Goal: Task Accomplishment & Management: Complete application form

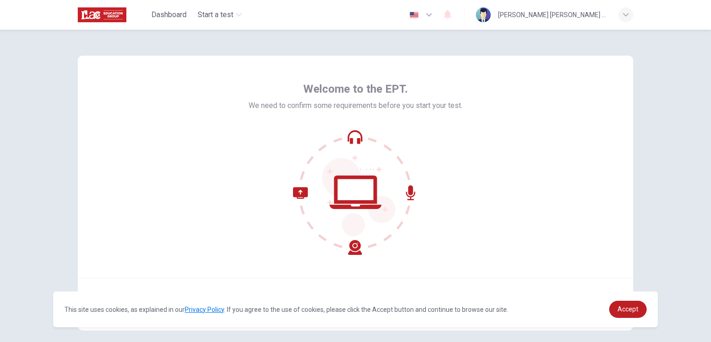
click at [594, 219] on div "Welcome to the EPT. We need to confirm some requirements before you start your …" at bounding box center [355, 167] width 555 height 222
click at [632, 307] on span "Accept" at bounding box center [627, 308] width 21 height 7
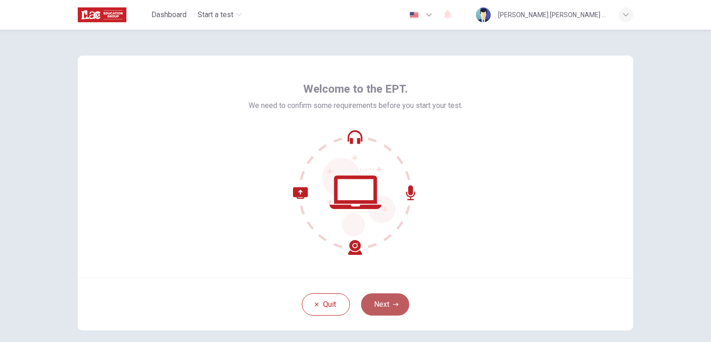
click at [395, 299] on button "Next" at bounding box center [385, 304] width 48 height 22
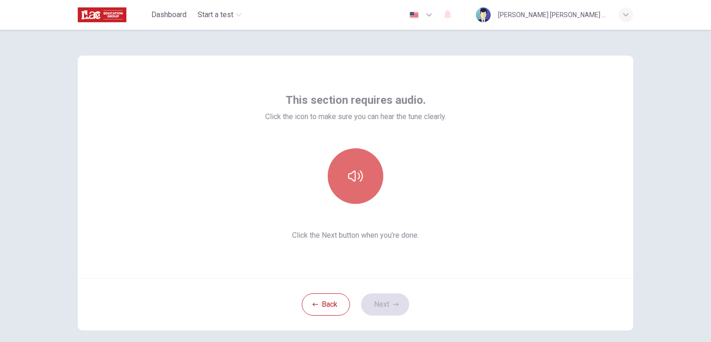
click at [364, 173] on button "button" at bounding box center [356, 176] width 56 height 56
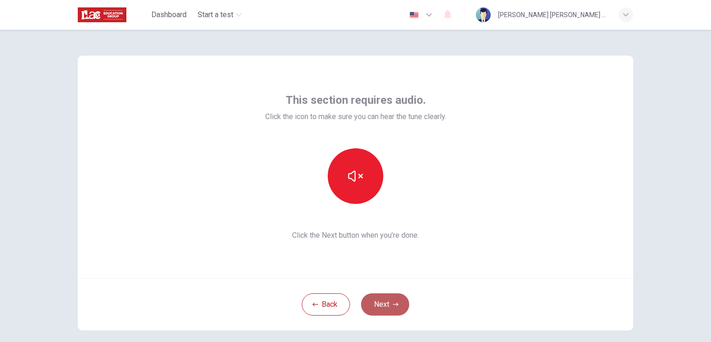
click at [389, 301] on button "Next" at bounding box center [385, 304] width 48 height 22
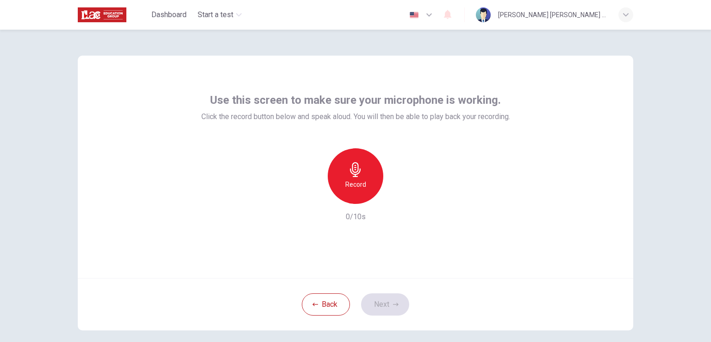
click at [358, 167] on icon "button" at bounding box center [355, 169] width 15 height 15
click at [355, 186] on h6 "Stop" at bounding box center [356, 184] width 14 height 11
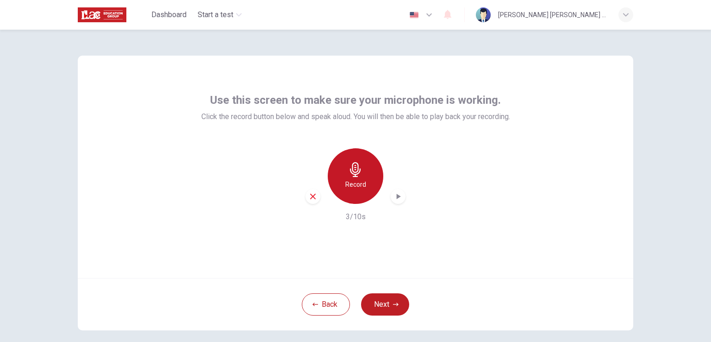
click at [350, 179] on h6 "Record" at bounding box center [355, 184] width 21 height 11
click at [357, 179] on h6 "Stop" at bounding box center [356, 184] width 14 height 11
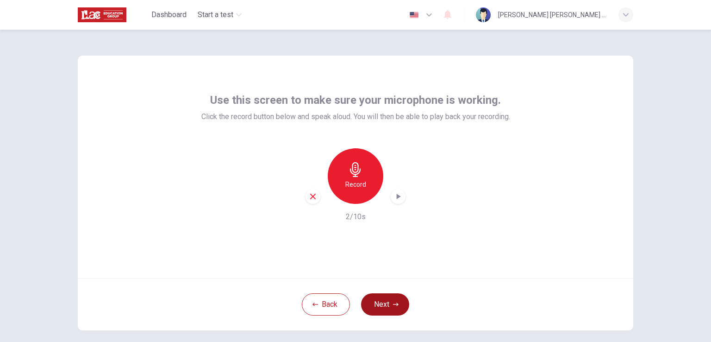
click at [376, 303] on button "Next" at bounding box center [385, 304] width 48 height 22
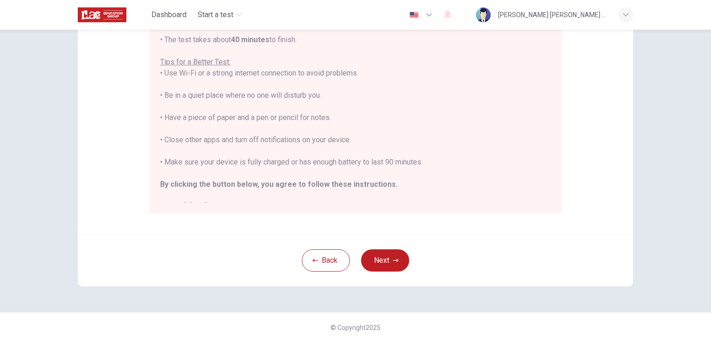
scroll to position [11, 0]
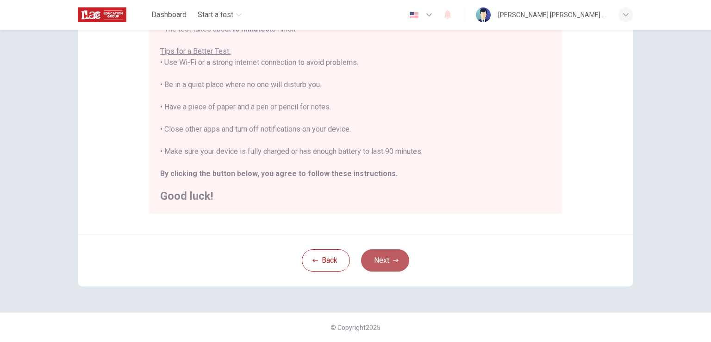
click at [382, 263] on button "Next" at bounding box center [385, 260] width 48 height 22
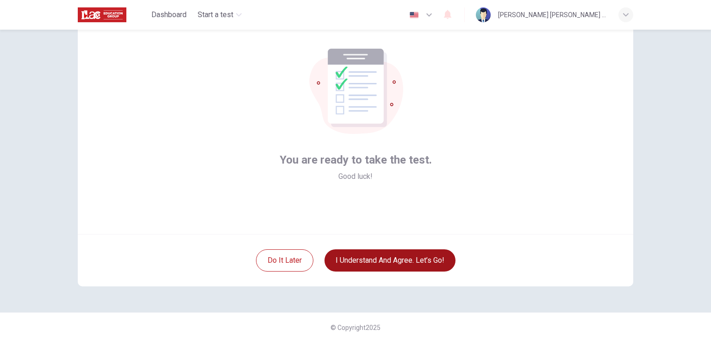
scroll to position [44, 0]
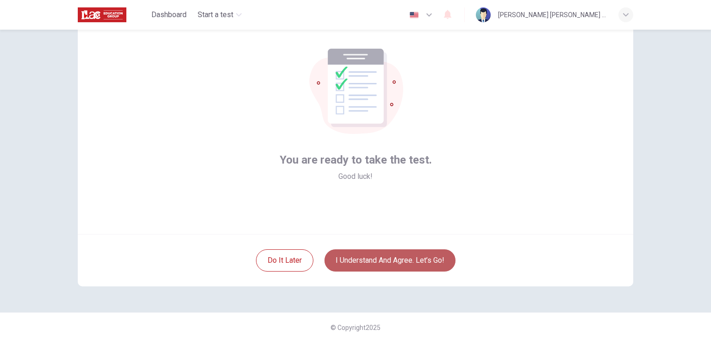
click at [378, 259] on button "I understand and agree. Let’s go!" at bounding box center [389, 260] width 131 height 22
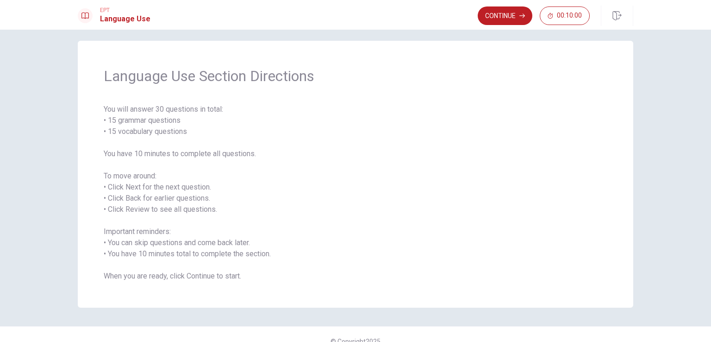
scroll to position [21, 0]
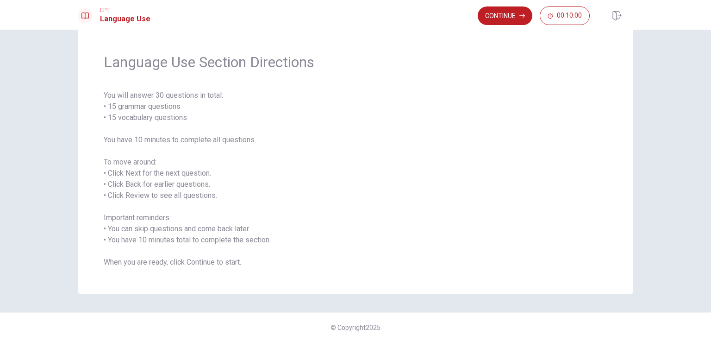
click at [490, 17] on button "Continue" at bounding box center [505, 15] width 55 height 19
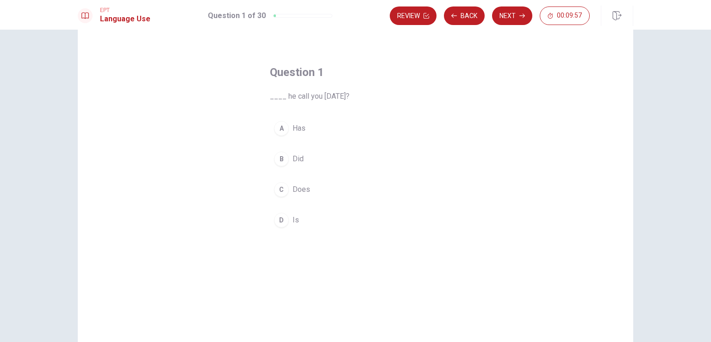
click at [288, 158] on button "B Did" at bounding box center [355, 158] width 171 height 23
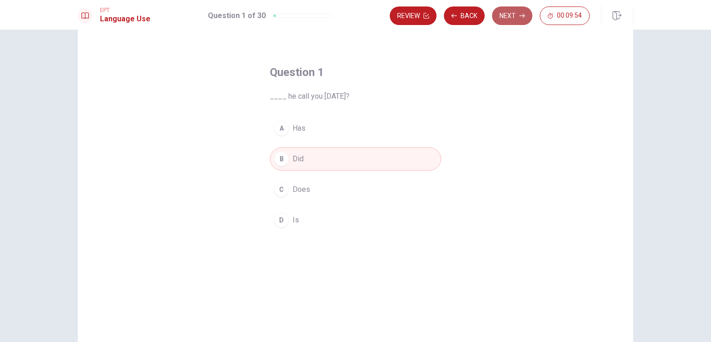
click at [522, 14] on icon "button" at bounding box center [522, 16] width 6 height 6
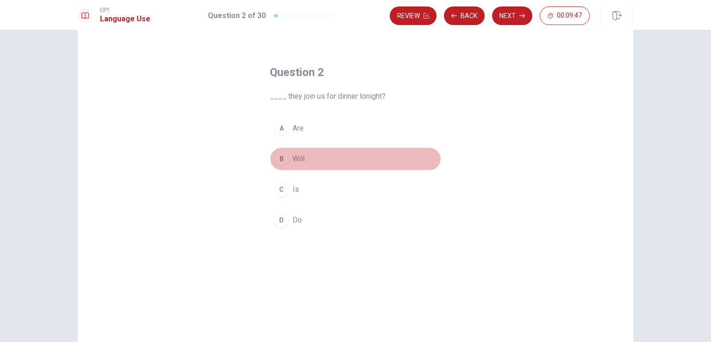
click at [296, 158] on span "Will" at bounding box center [299, 158] width 12 height 11
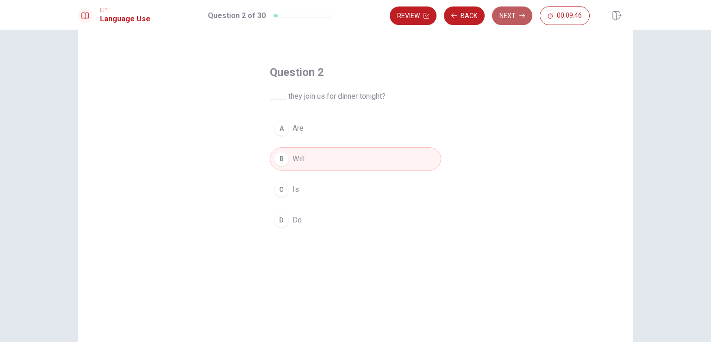
click at [511, 12] on button "Next" at bounding box center [512, 15] width 40 height 19
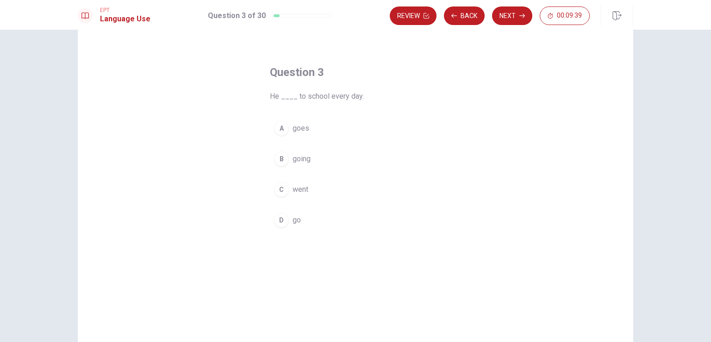
click at [302, 126] on span "goes" at bounding box center [301, 128] width 17 height 11
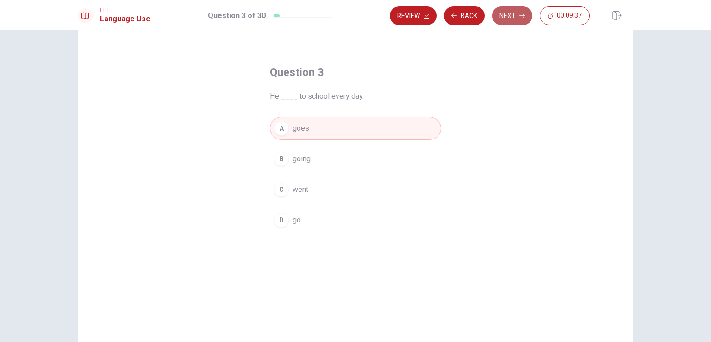
click at [518, 15] on button "Next" at bounding box center [512, 15] width 40 height 19
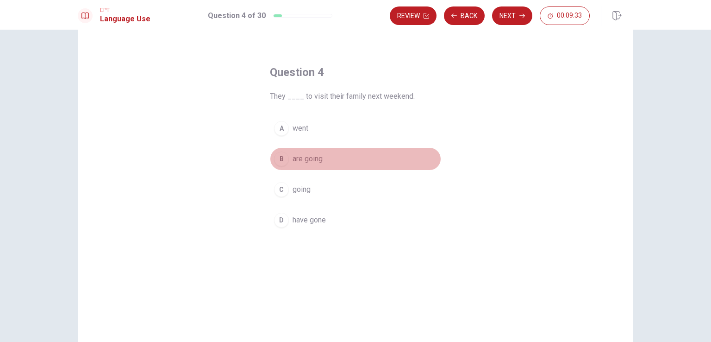
click at [313, 156] on span "are going" at bounding box center [308, 158] width 30 height 11
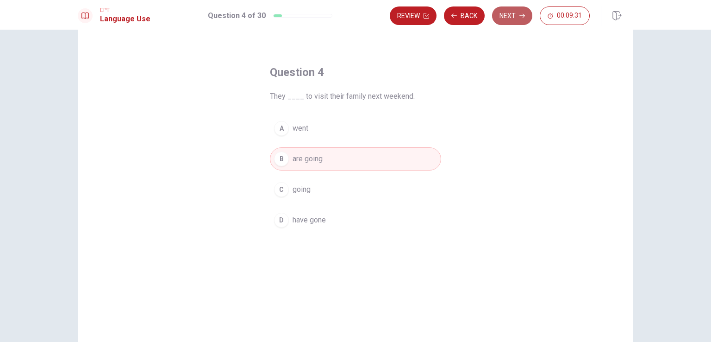
click at [505, 11] on button "Next" at bounding box center [512, 15] width 40 height 19
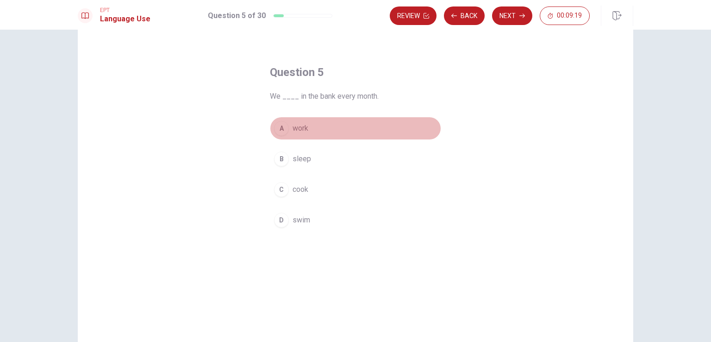
click at [302, 124] on span "work" at bounding box center [301, 128] width 16 height 11
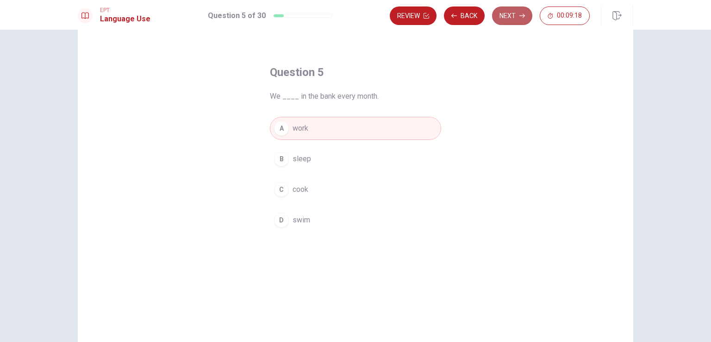
click at [512, 18] on button "Next" at bounding box center [512, 15] width 40 height 19
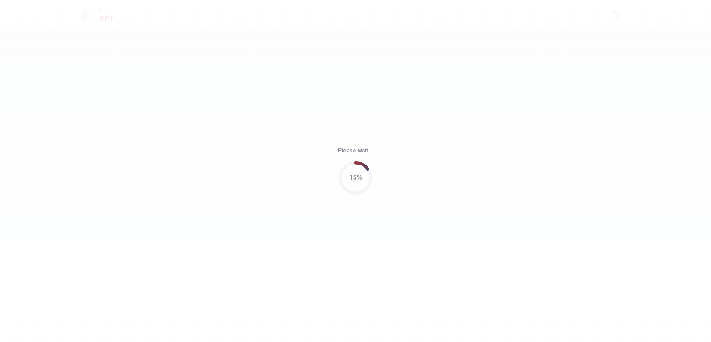
scroll to position [0, 0]
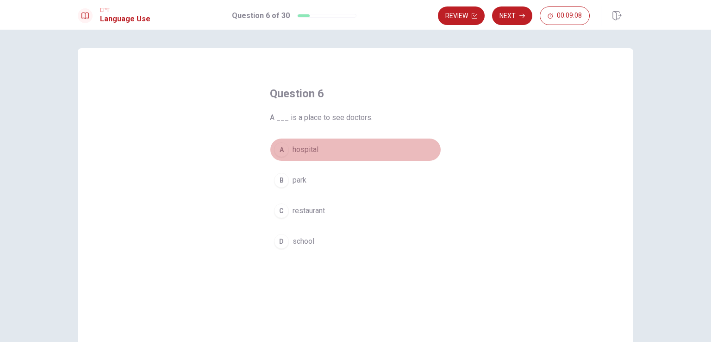
click at [297, 148] on span "hospital" at bounding box center [306, 149] width 26 height 11
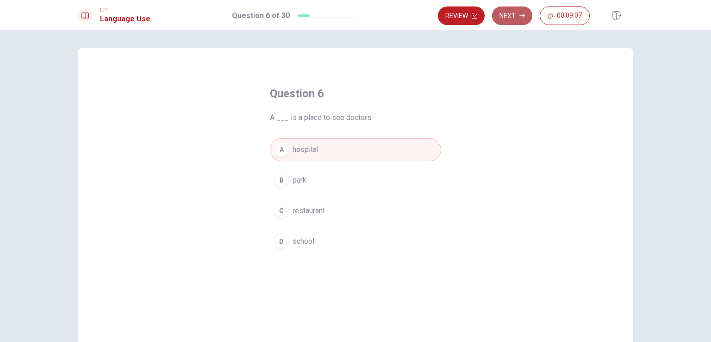
click at [516, 9] on button "Next" at bounding box center [512, 15] width 40 height 19
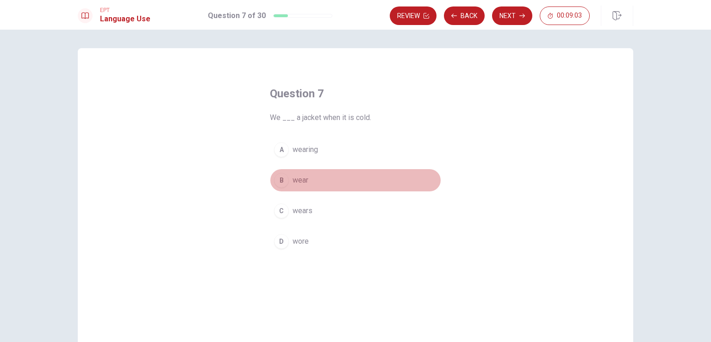
click at [298, 177] on span "wear" at bounding box center [301, 180] width 16 height 11
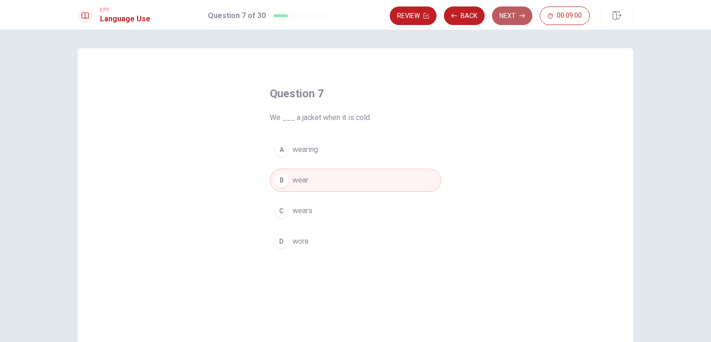
click at [515, 8] on button "Next" at bounding box center [512, 15] width 40 height 19
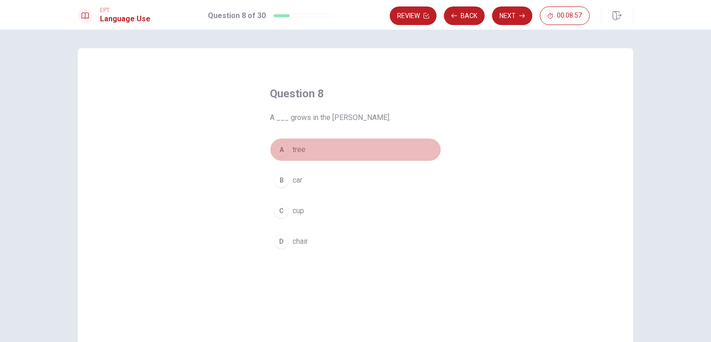
click at [294, 148] on span "tree" at bounding box center [299, 149] width 13 height 11
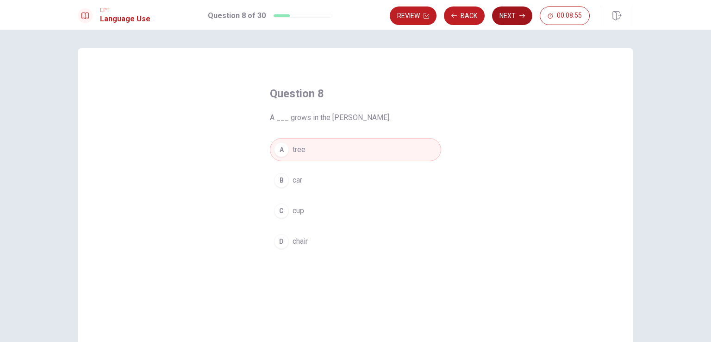
click at [512, 9] on button "Next" at bounding box center [512, 15] width 40 height 19
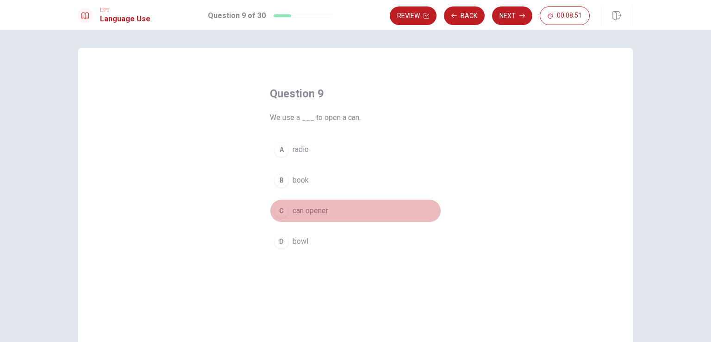
click at [307, 212] on span "can opener" at bounding box center [311, 210] width 36 height 11
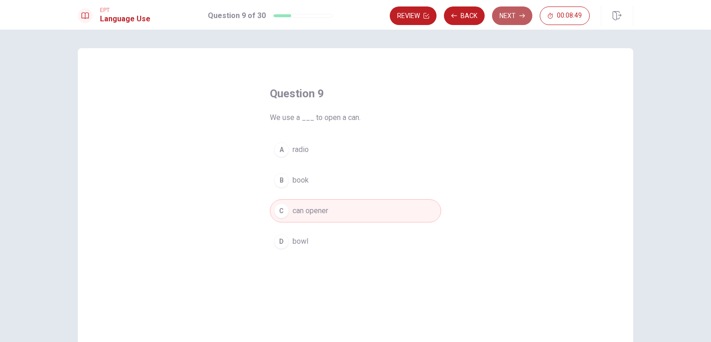
click at [515, 10] on button "Next" at bounding box center [512, 15] width 40 height 19
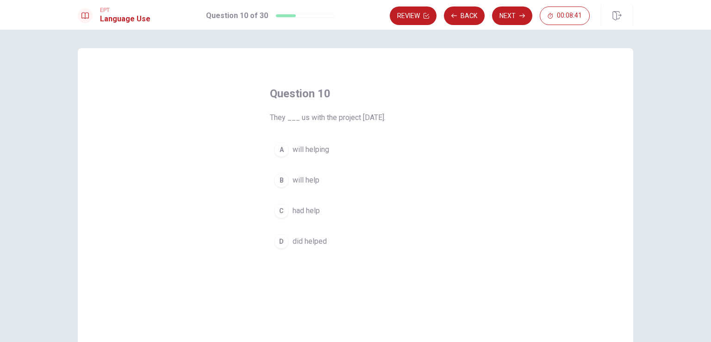
click at [310, 176] on span "will help" at bounding box center [306, 180] width 27 height 11
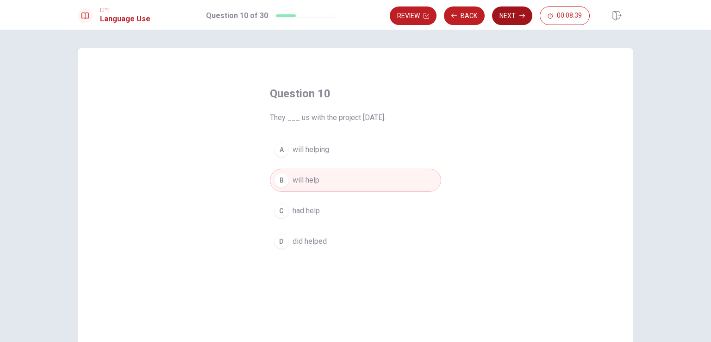
click at [515, 16] on button "Next" at bounding box center [512, 15] width 40 height 19
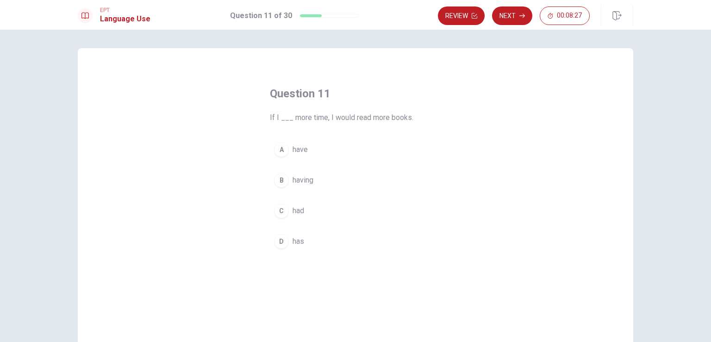
click at [293, 209] on span "had" at bounding box center [299, 210] width 12 height 11
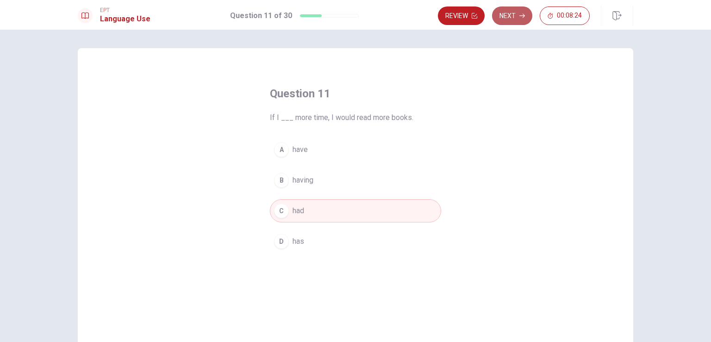
click at [513, 10] on button "Next" at bounding box center [512, 15] width 40 height 19
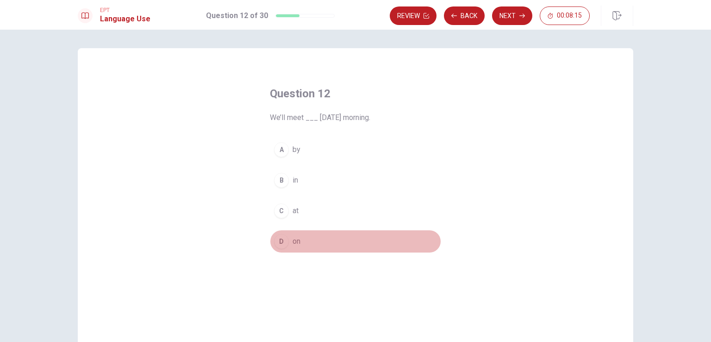
click at [289, 240] on button "D on" at bounding box center [355, 241] width 171 height 23
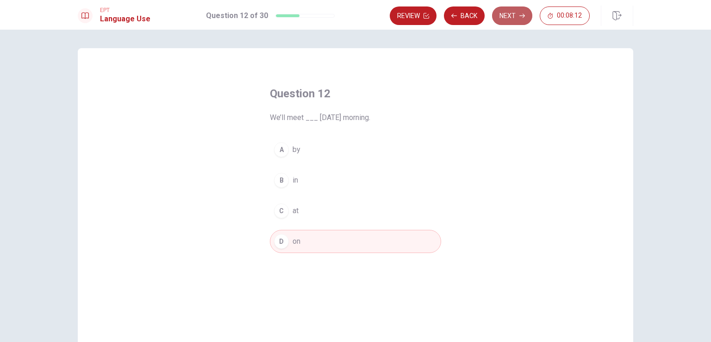
click at [512, 18] on button "Next" at bounding box center [512, 15] width 40 height 19
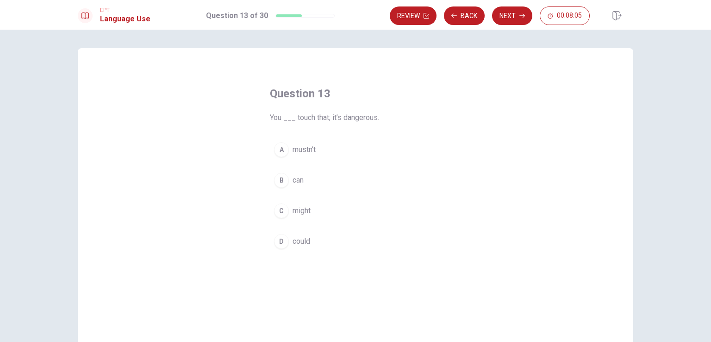
click at [311, 145] on span "mustn’t" at bounding box center [304, 149] width 23 height 11
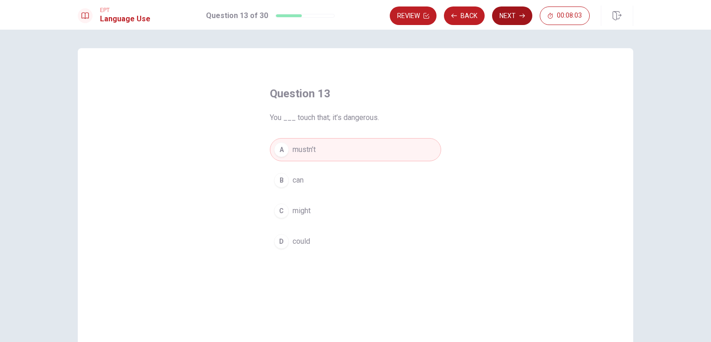
click at [510, 11] on button "Next" at bounding box center [512, 15] width 40 height 19
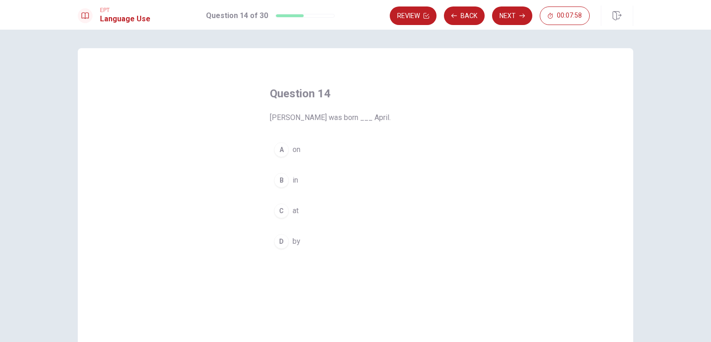
click at [293, 175] on span "in" at bounding box center [296, 180] width 6 height 11
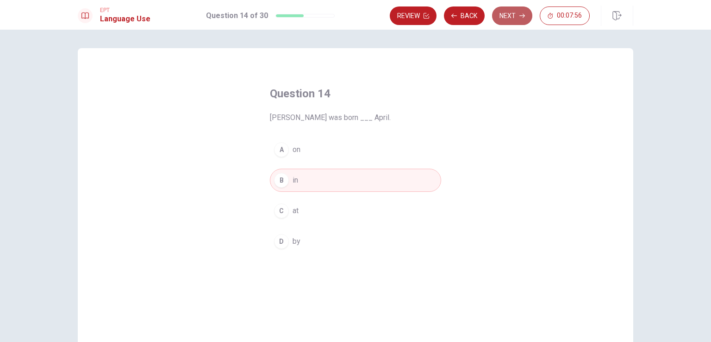
click at [513, 8] on button "Next" at bounding box center [512, 15] width 40 height 19
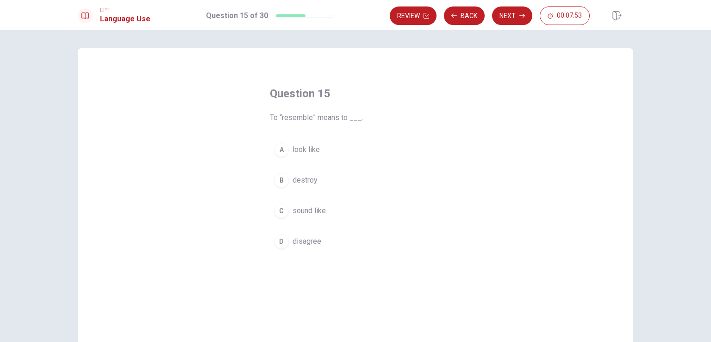
click at [306, 141] on button "A look like" at bounding box center [355, 149] width 171 height 23
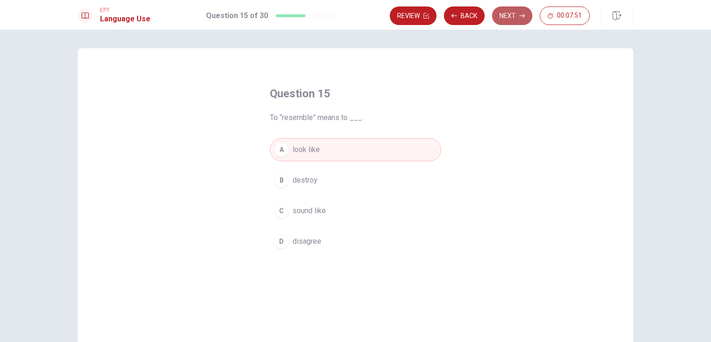
click at [513, 18] on button "Next" at bounding box center [512, 15] width 40 height 19
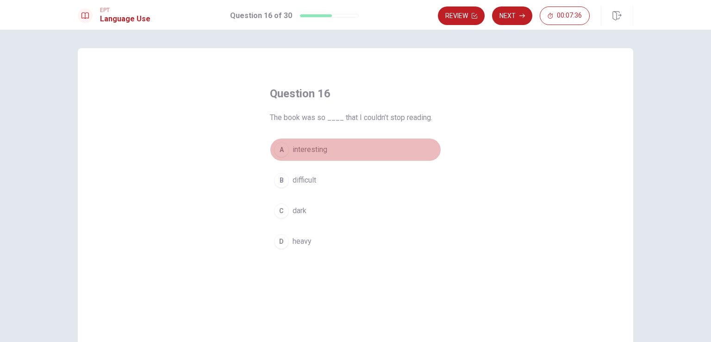
click at [316, 148] on span "interesting" at bounding box center [310, 149] width 35 height 11
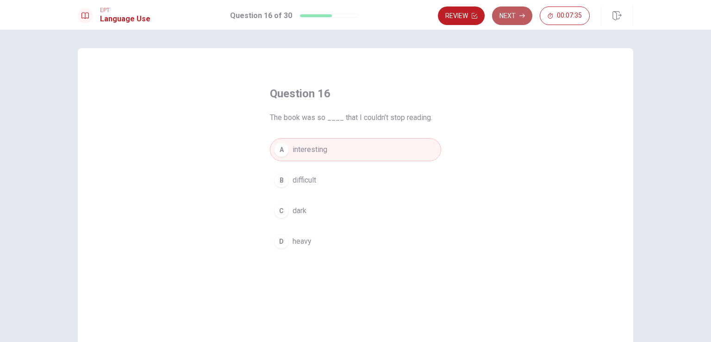
click at [517, 15] on button "Next" at bounding box center [512, 15] width 40 height 19
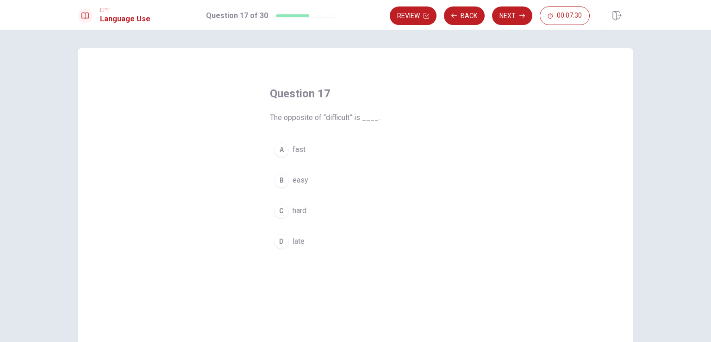
click at [299, 176] on span "easy" at bounding box center [301, 180] width 16 height 11
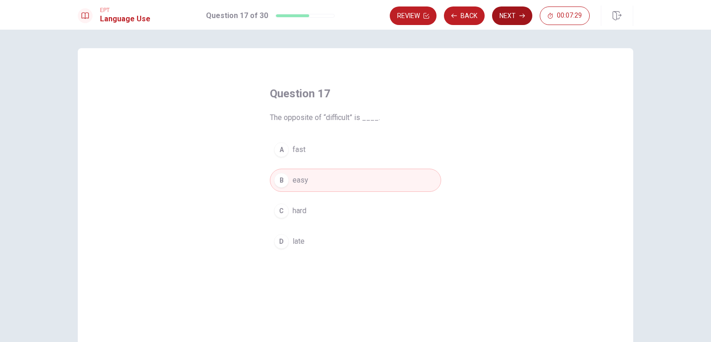
click at [522, 14] on icon "button" at bounding box center [522, 16] width 6 height 6
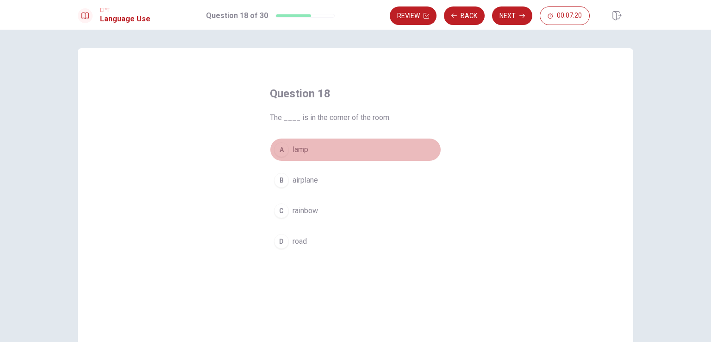
click at [299, 148] on span "lamp" at bounding box center [301, 149] width 16 height 11
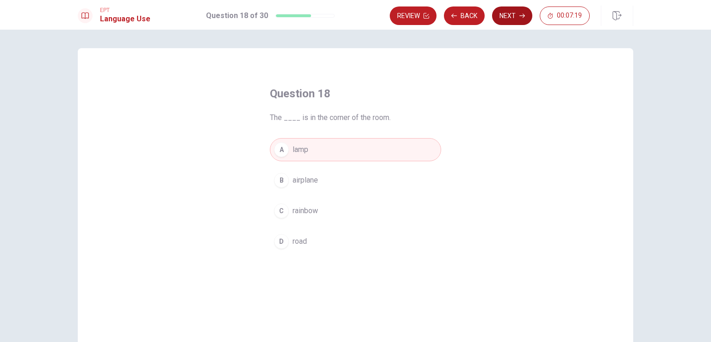
click at [513, 9] on button "Next" at bounding box center [512, 15] width 40 height 19
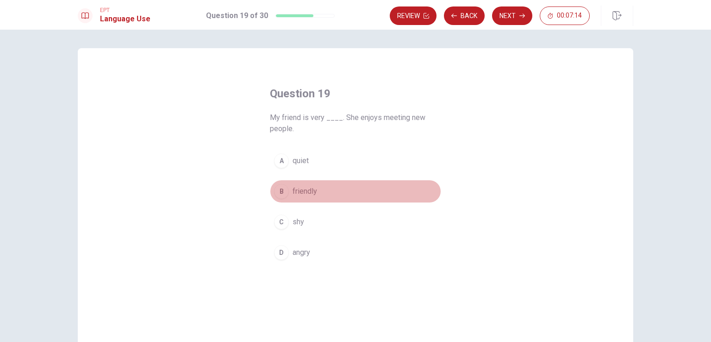
click at [306, 191] on span "friendly" at bounding box center [305, 191] width 25 height 11
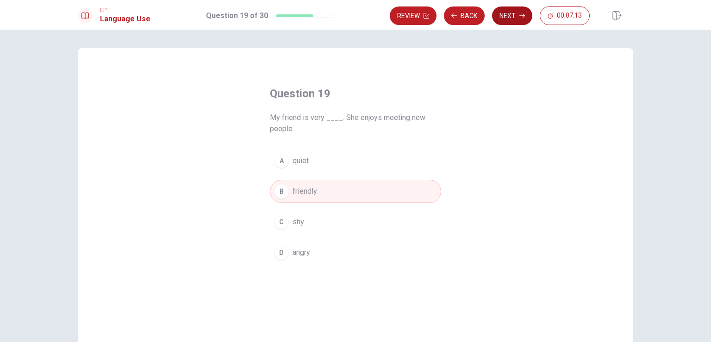
click at [508, 18] on button "Next" at bounding box center [512, 15] width 40 height 19
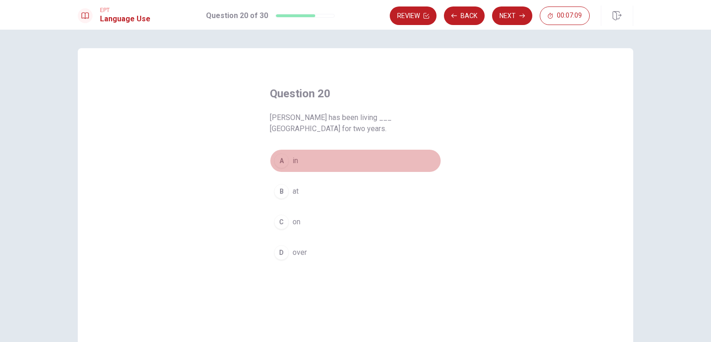
click at [293, 155] on span "in" at bounding box center [296, 160] width 6 height 11
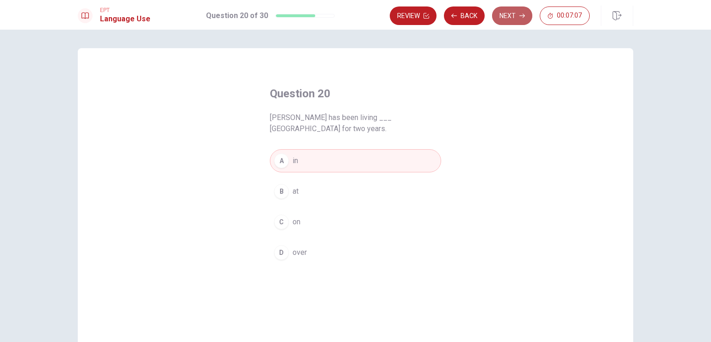
click at [511, 17] on button "Next" at bounding box center [512, 15] width 40 height 19
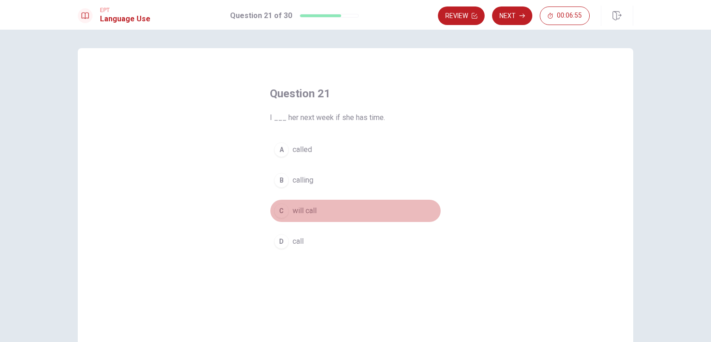
click at [309, 206] on span "will call" at bounding box center [305, 210] width 24 height 11
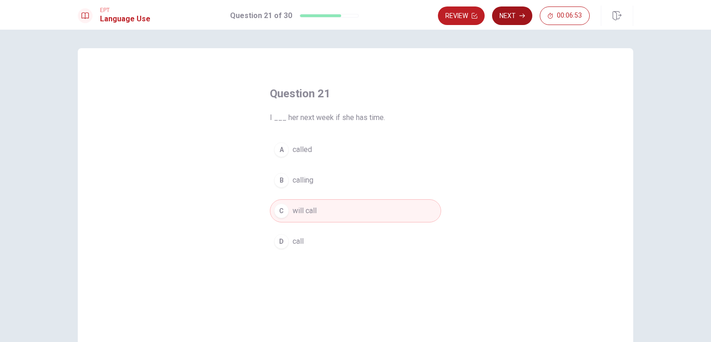
click at [509, 14] on button "Next" at bounding box center [512, 15] width 40 height 19
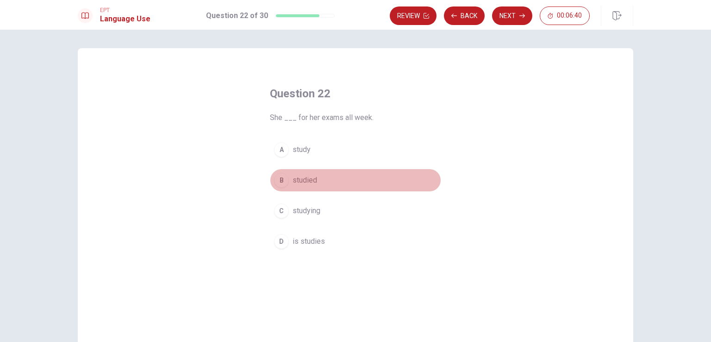
click at [311, 175] on span "studied" at bounding box center [305, 180] width 25 height 11
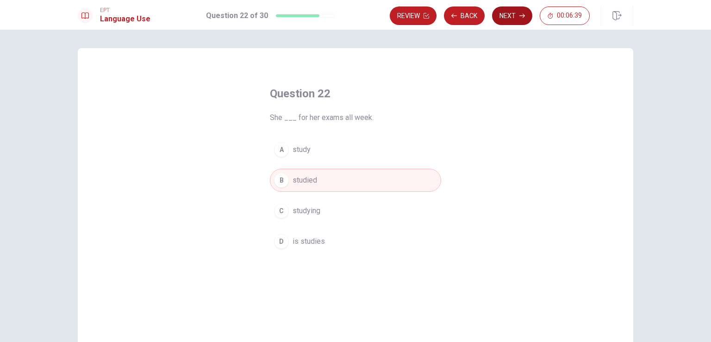
click at [511, 19] on button "Next" at bounding box center [512, 15] width 40 height 19
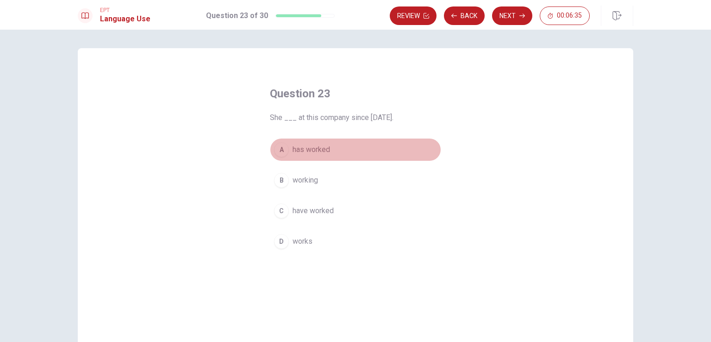
click at [310, 149] on span "has worked" at bounding box center [311, 149] width 37 height 11
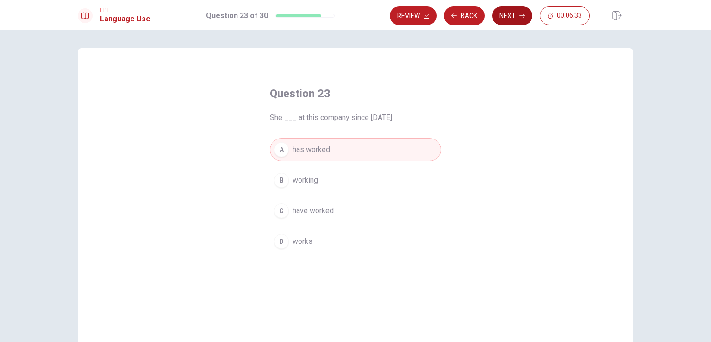
click at [505, 12] on button "Next" at bounding box center [512, 15] width 40 height 19
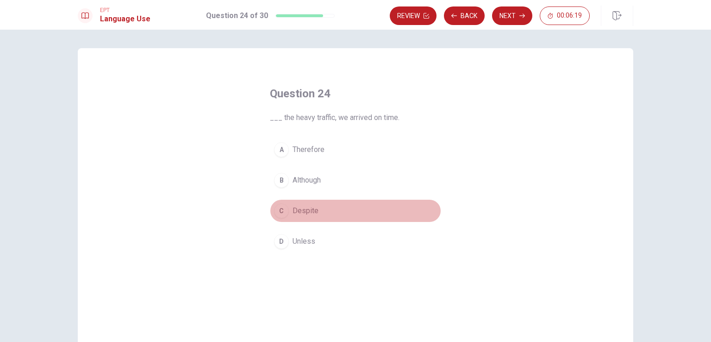
click at [306, 208] on span "Despite" at bounding box center [306, 210] width 26 height 11
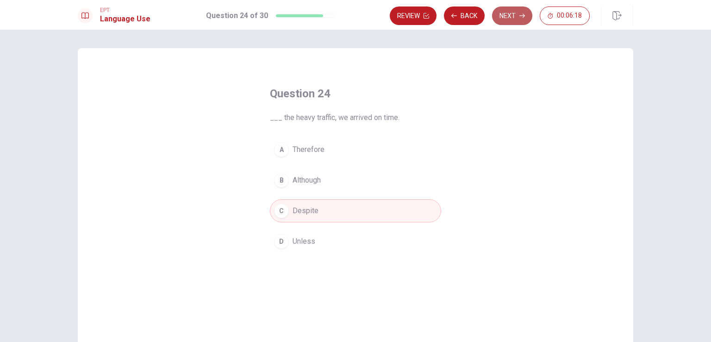
click at [515, 15] on button "Next" at bounding box center [512, 15] width 40 height 19
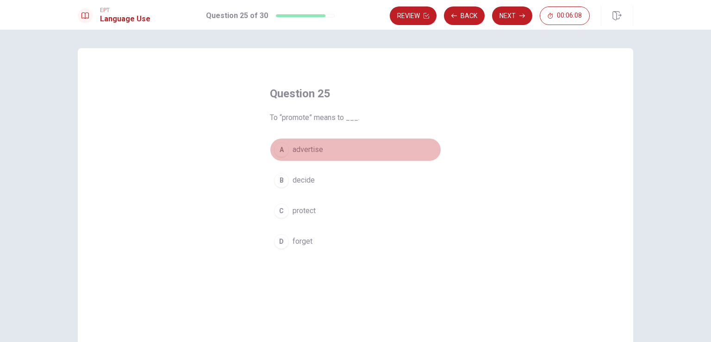
click at [319, 146] on span "advertise" at bounding box center [308, 149] width 31 height 11
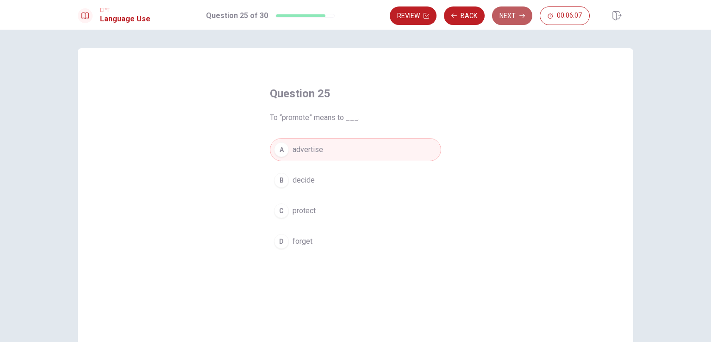
click at [508, 19] on button "Next" at bounding box center [512, 15] width 40 height 19
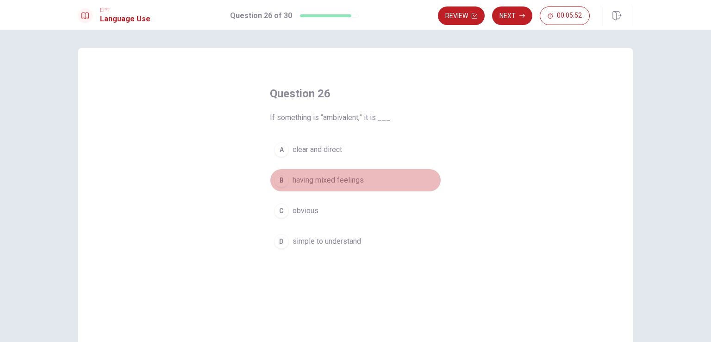
click at [349, 173] on button "B having mixed feelings" at bounding box center [355, 179] width 171 height 23
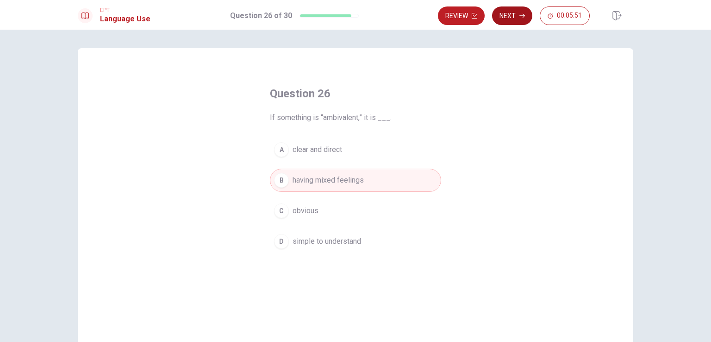
click at [511, 17] on button "Next" at bounding box center [512, 15] width 40 height 19
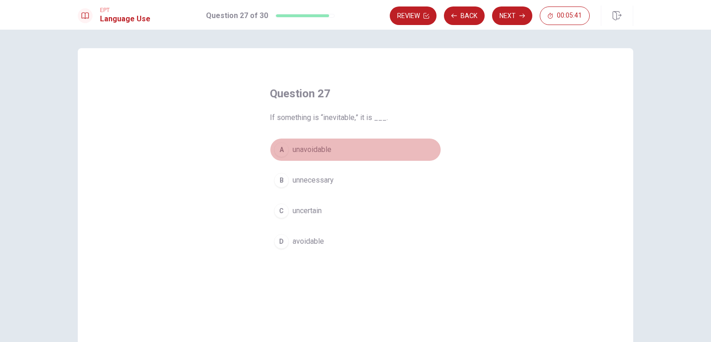
click at [331, 148] on button "A unavoidable" at bounding box center [355, 149] width 171 height 23
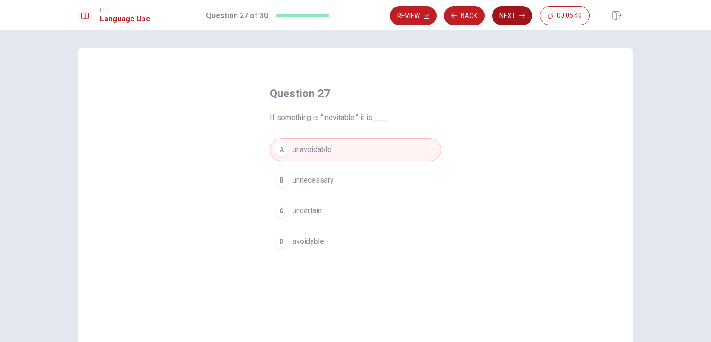
click at [517, 17] on button "Next" at bounding box center [512, 15] width 40 height 19
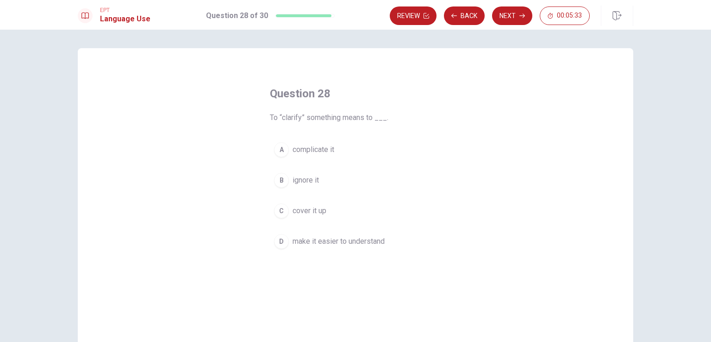
click at [372, 238] on span "make it easier to understand" at bounding box center [339, 241] width 92 height 11
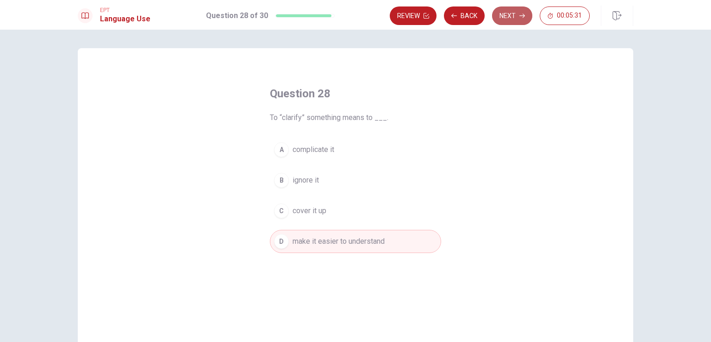
click at [511, 12] on button "Next" at bounding box center [512, 15] width 40 height 19
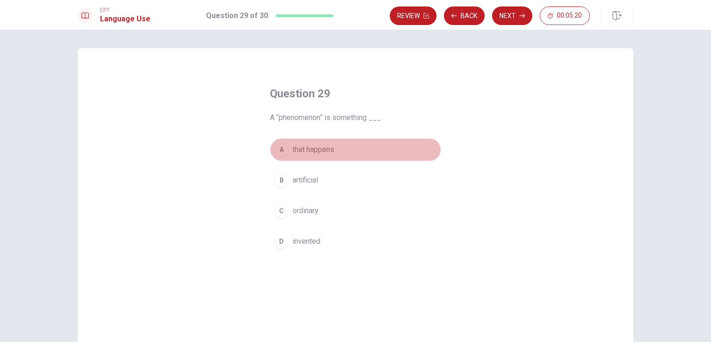
click at [312, 145] on span "that happens" at bounding box center [314, 149] width 42 height 11
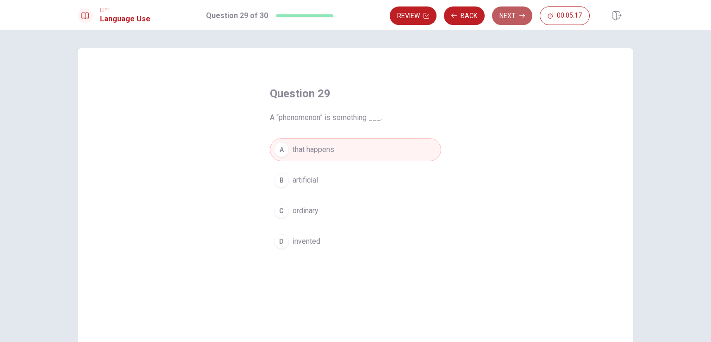
click at [507, 16] on button "Next" at bounding box center [512, 15] width 40 height 19
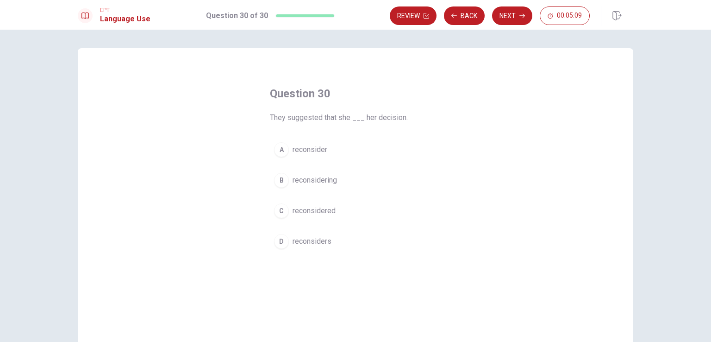
click at [298, 237] on span "reconsiders" at bounding box center [312, 241] width 39 height 11
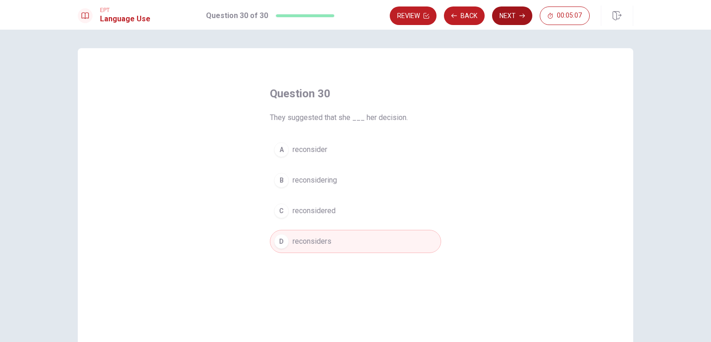
click at [505, 11] on button "Next" at bounding box center [512, 15] width 40 height 19
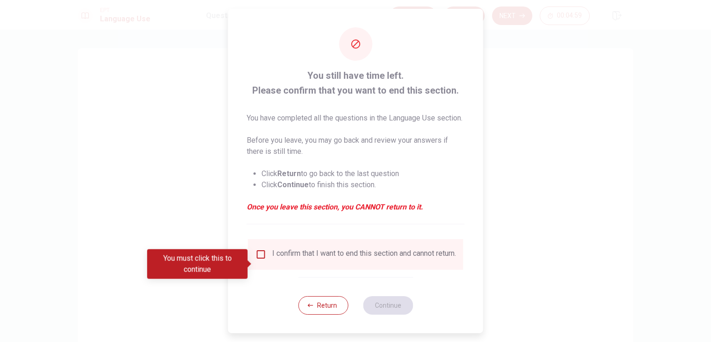
click at [261, 260] on input "You must click this to continue" at bounding box center [261, 254] width 11 height 11
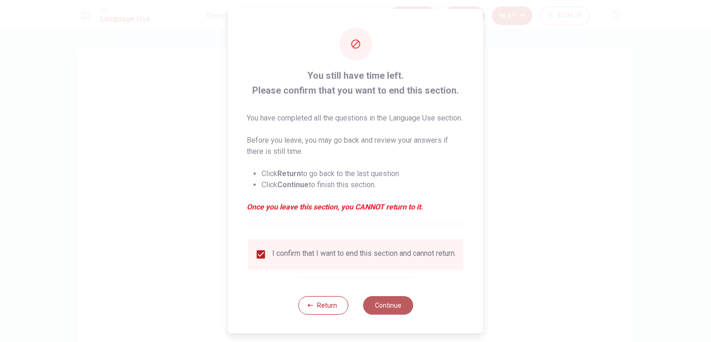
click at [393, 314] on button "Continue" at bounding box center [388, 305] width 50 height 19
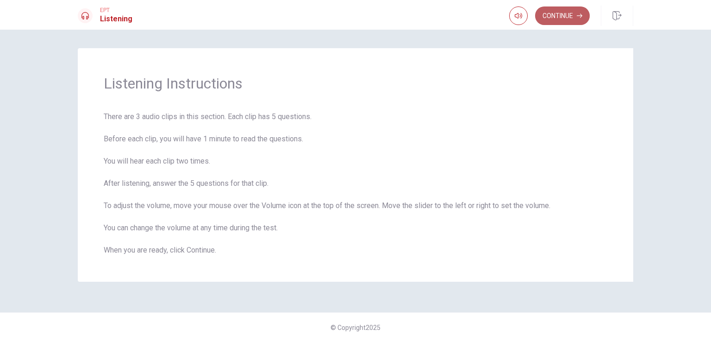
click at [561, 18] on button "Continue" at bounding box center [562, 15] width 55 height 19
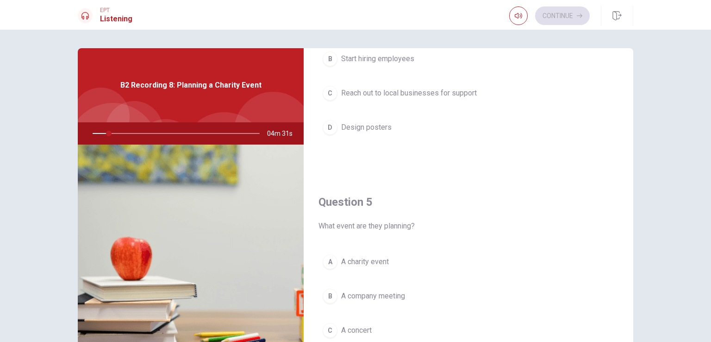
scroll to position [822, 0]
click at [625, 317] on div "Question 5 What event are they planning? A A charity event B A company meeting …" at bounding box center [469, 292] width 330 height 237
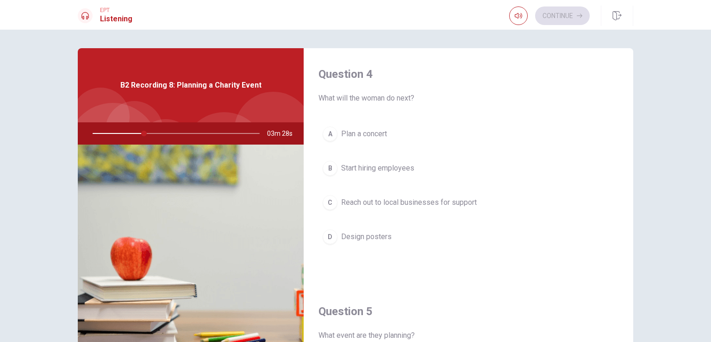
scroll to position [859, 0]
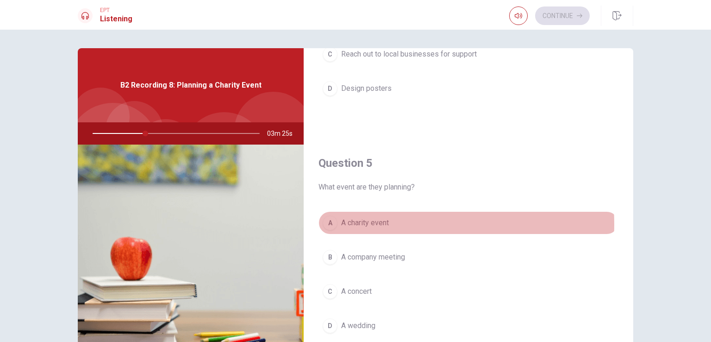
click at [368, 220] on span "A charity event" at bounding box center [365, 222] width 48 height 11
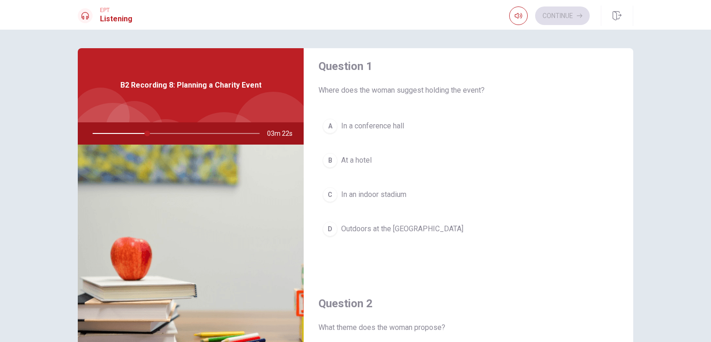
scroll to position [0, 0]
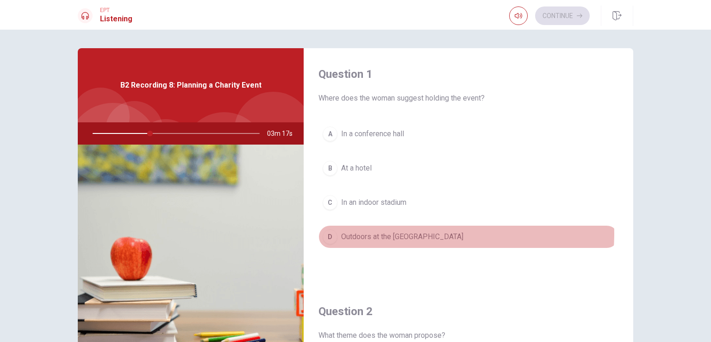
click at [406, 233] on span "Outdoors at the [GEOGRAPHIC_DATA]" at bounding box center [402, 236] width 122 height 11
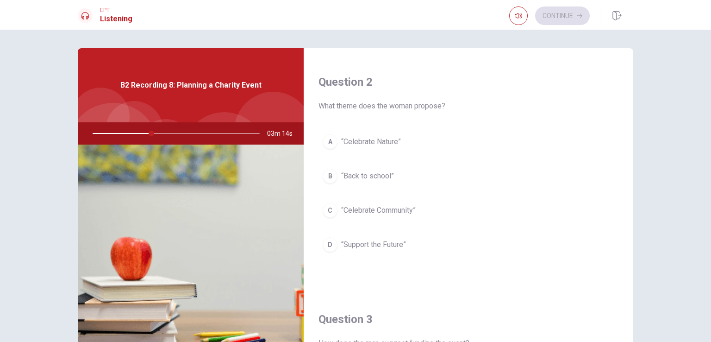
scroll to position [243, 0]
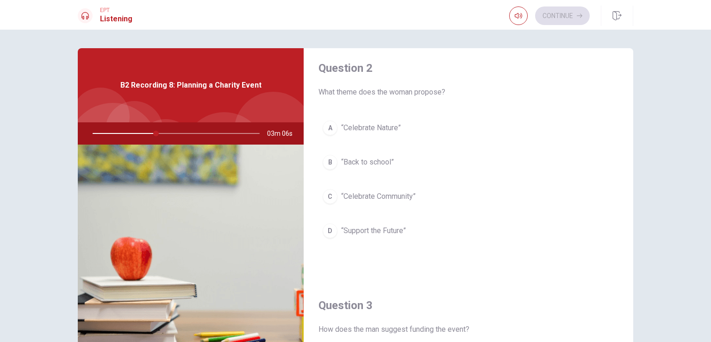
click at [396, 193] on span "“Celebrate Community”" at bounding box center [378, 196] width 75 height 11
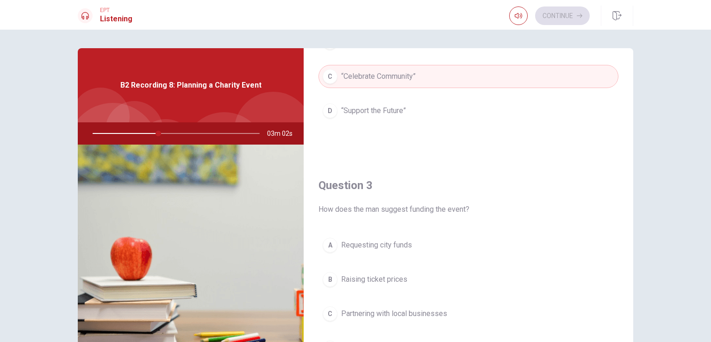
scroll to position [487, 0]
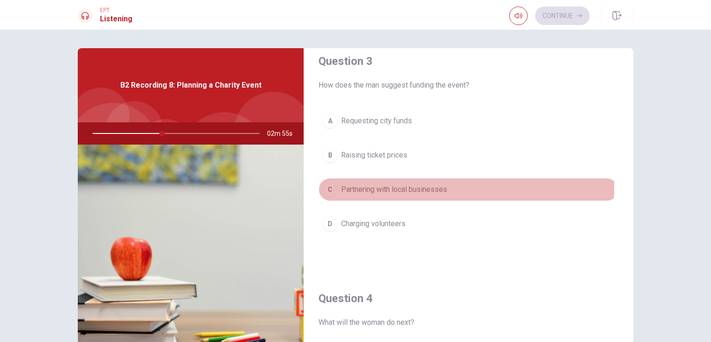
click at [422, 184] on span "Partnering with local businesses" at bounding box center [394, 189] width 106 height 11
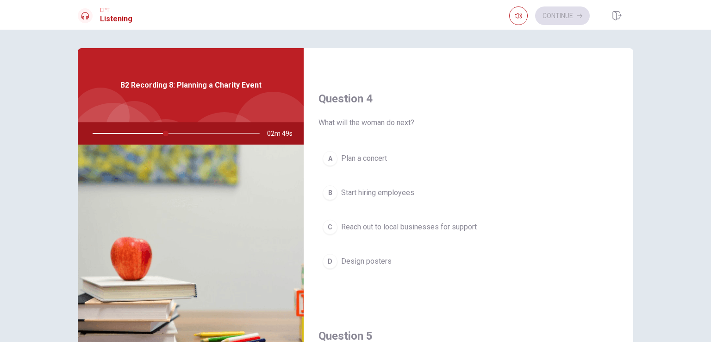
scroll to position [716, 0]
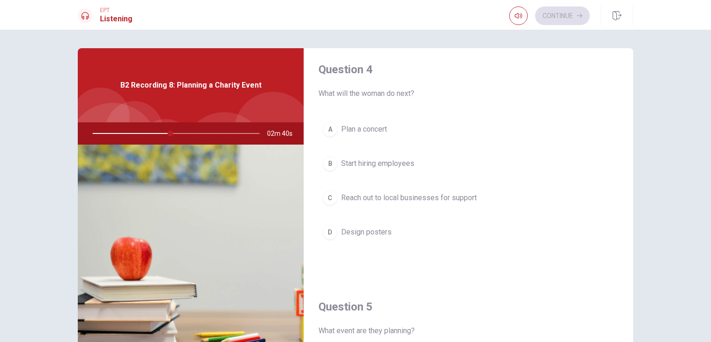
click at [446, 192] on span "Reach out to local businesses for support" at bounding box center [409, 197] width 136 height 11
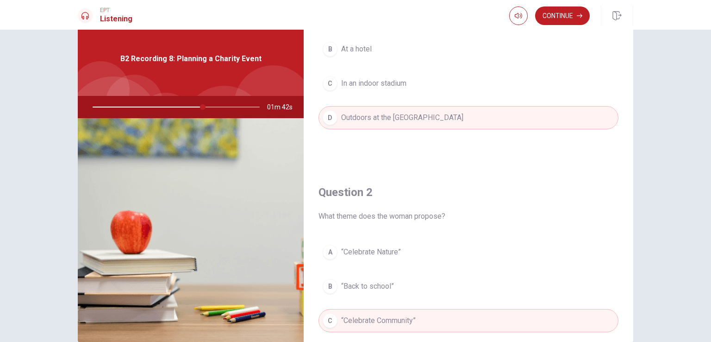
scroll to position [0, 0]
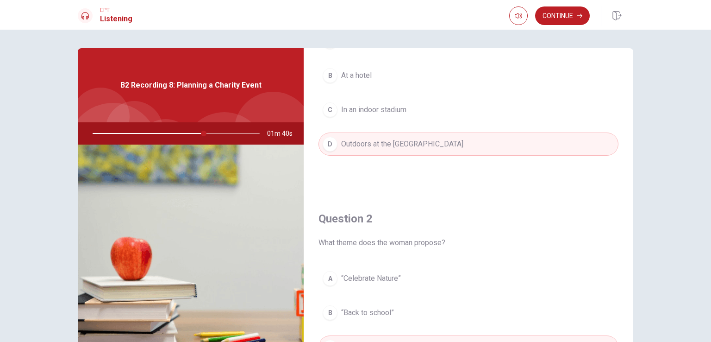
drag, startPoint x: 631, startPoint y: 152, endPoint x: 631, endPoint y: 111, distance: 41.2
click at [631, 111] on div "Question 1 Where does the woman suggest holding the event? A In a conference ha…" at bounding box center [355, 209] width 585 height 322
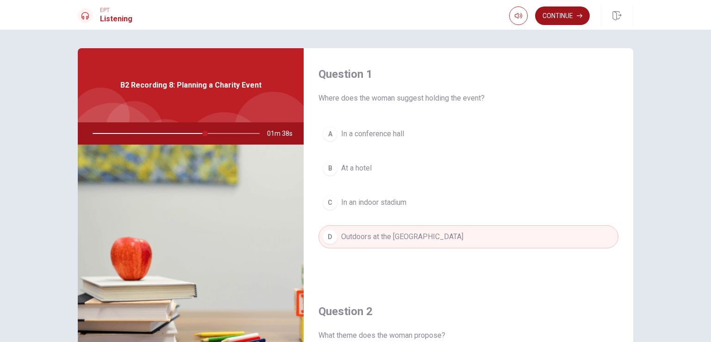
click at [567, 8] on button "Continue" at bounding box center [562, 15] width 55 height 19
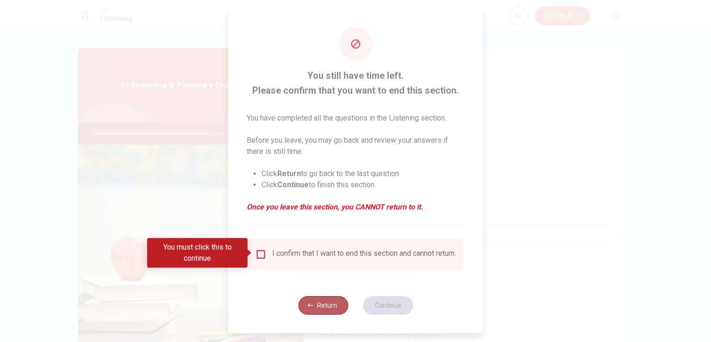
click at [311, 308] on icon "button" at bounding box center [311, 305] width 6 height 6
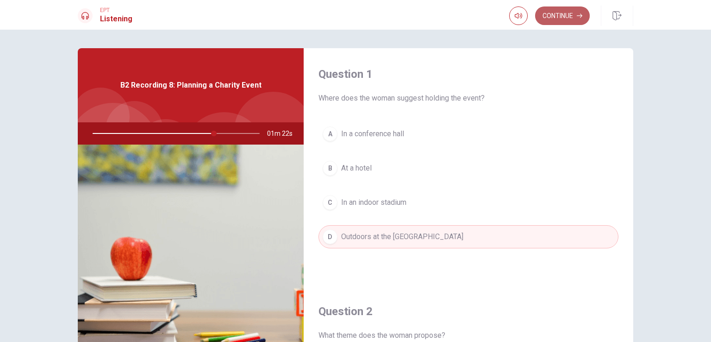
click at [558, 13] on button "Continue" at bounding box center [562, 15] width 55 height 19
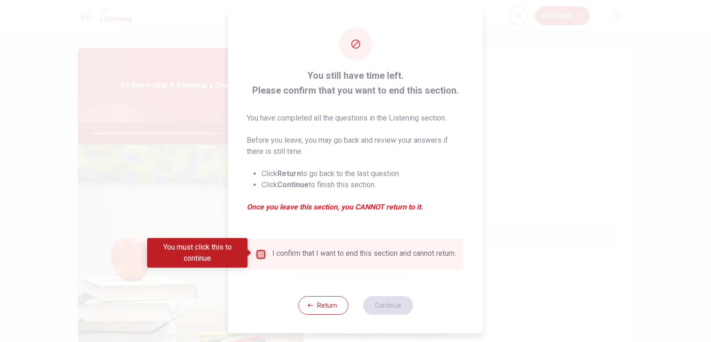
click at [261, 253] on input "You must click this to continue" at bounding box center [261, 254] width 11 height 11
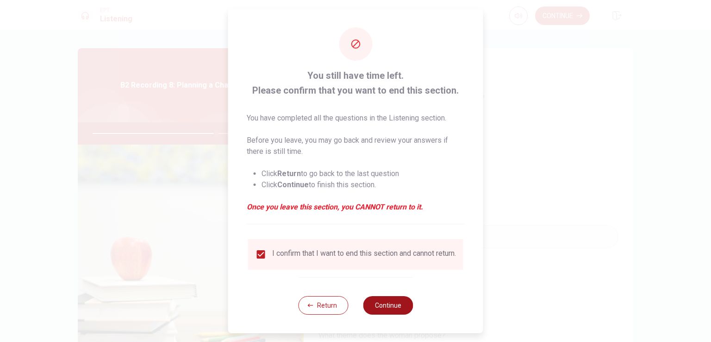
click at [398, 314] on button "Continue" at bounding box center [388, 305] width 50 height 19
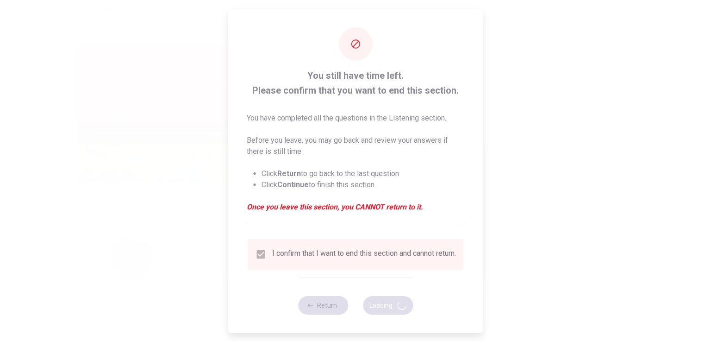
type input "75"
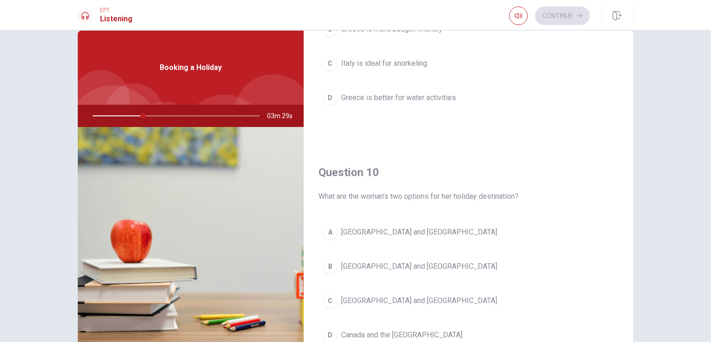
scroll to position [856, 0]
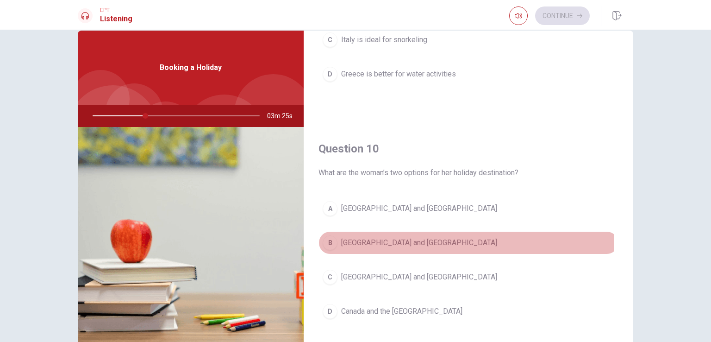
click at [385, 237] on span "[GEOGRAPHIC_DATA] and [GEOGRAPHIC_DATA]" at bounding box center [419, 242] width 156 height 11
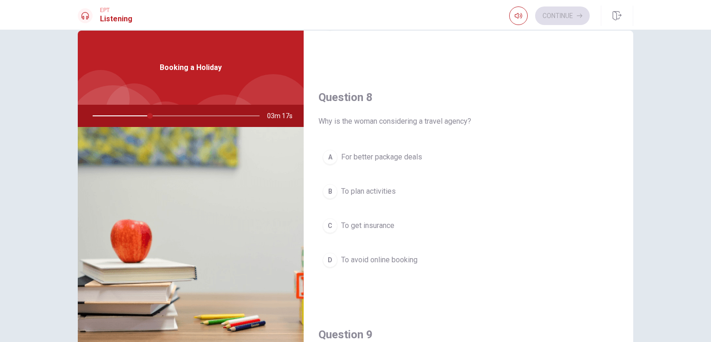
scroll to position [436, 0]
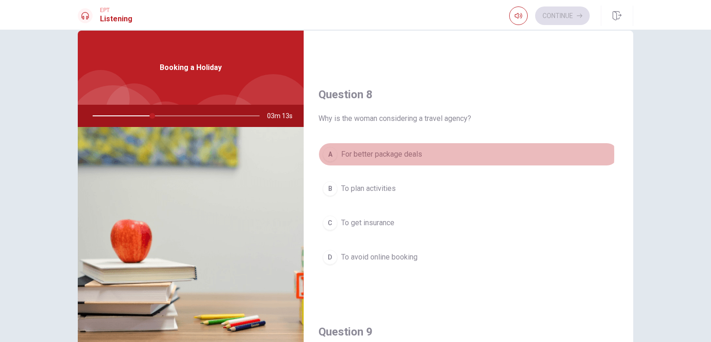
click at [407, 152] on span "For better package deals" at bounding box center [381, 154] width 81 height 11
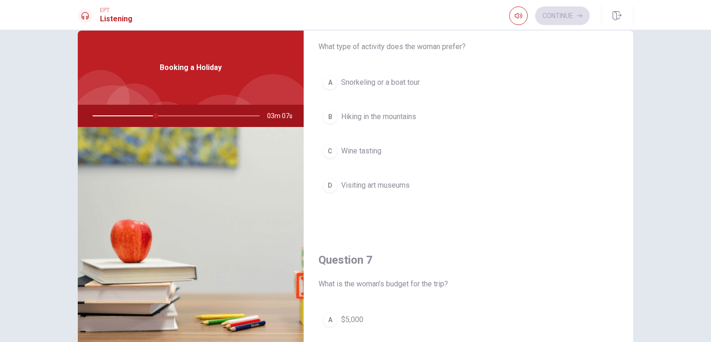
scroll to position [0, 0]
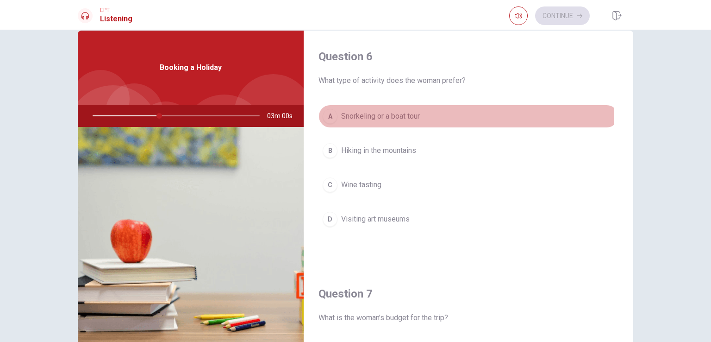
click at [411, 112] on span "Snorkeling or a boat tour" at bounding box center [380, 116] width 79 height 11
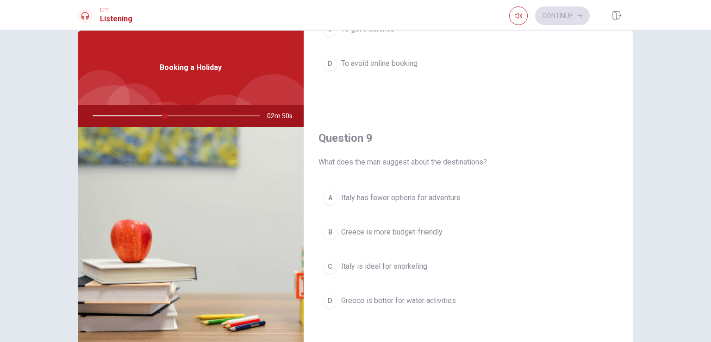
scroll to position [635, 0]
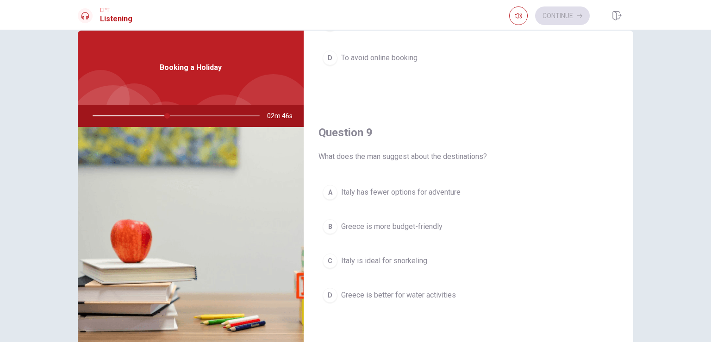
click at [424, 295] on span "Greece is better for water activities" at bounding box center [398, 294] width 115 height 11
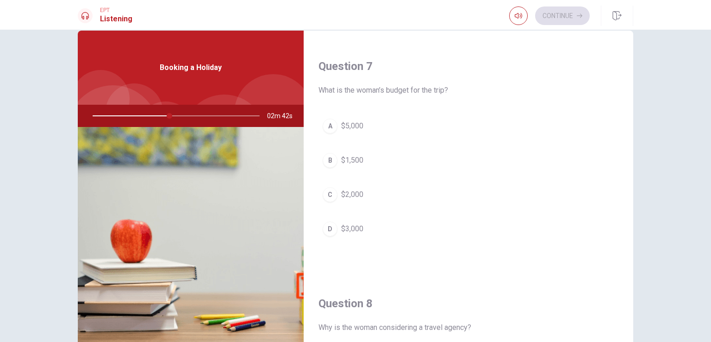
scroll to position [226, 0]
click at [357, 190] on span "$2,000" at bounding box center [352, 195] width 22 height 11
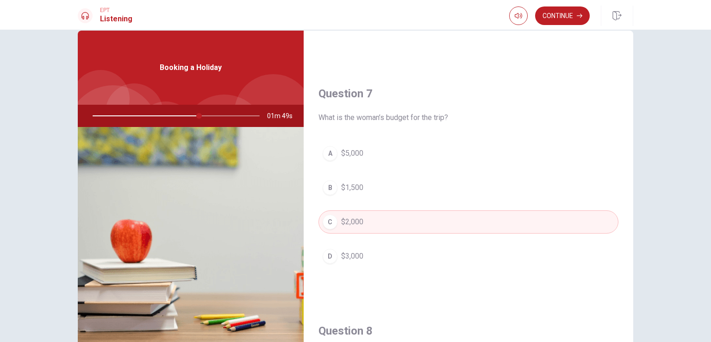
scroll to position [189, 0]
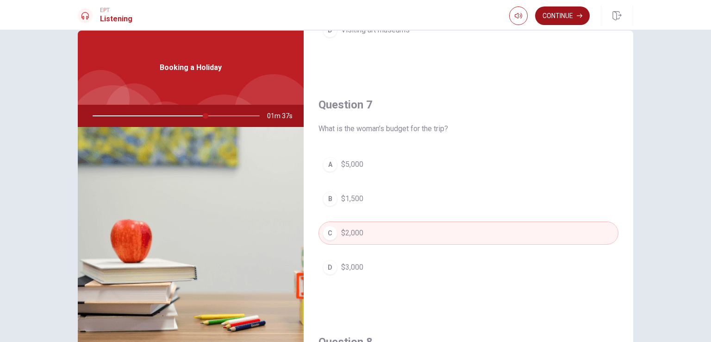
click at [555, 13] on button "Continue" at bounding box center [562, 15] width 55 height 19
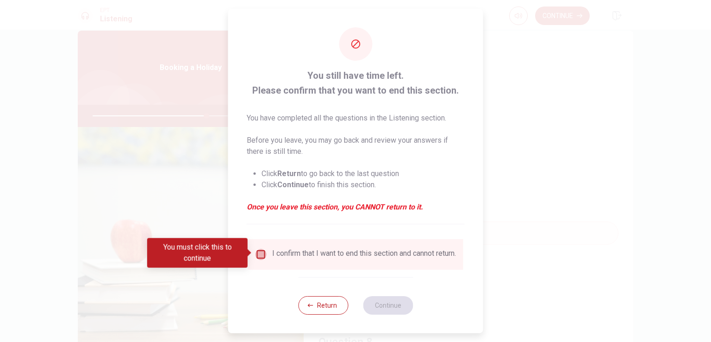
click at [257, 251] on input "You must click this to continue" at bounding box center [261, 254] width 11 height 11
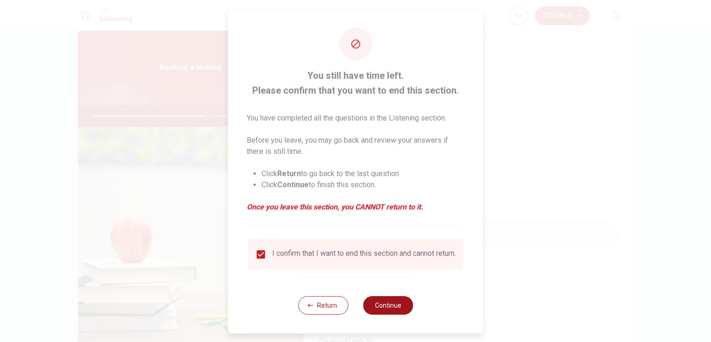
click at [395, 313] on button "Continue" at bounding box center [388, 305] width 50 height 19
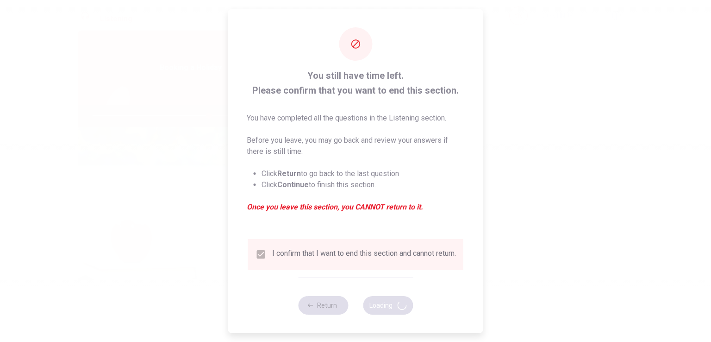
type input "70"
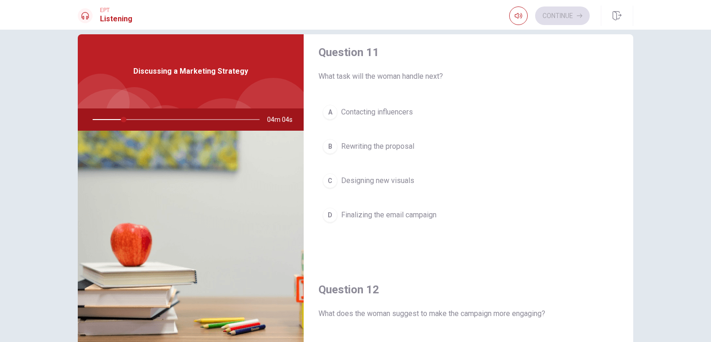
scroll to position [0, 0]
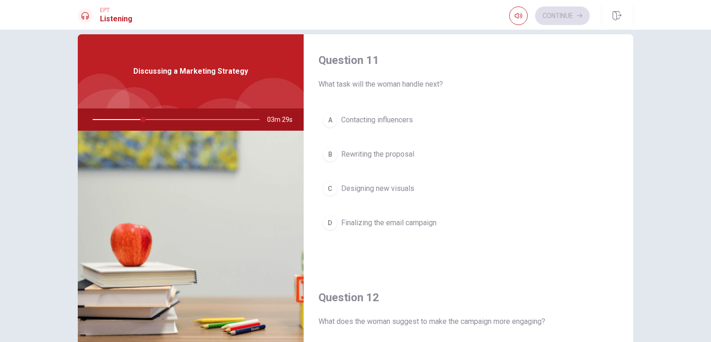
drag, startPoint x: 631, startPoint y: 108, endPoint x: 631, endPoint y: 128, distance: 20.4
click at [631, 128] on div "Question 11 What task will the woman handle next? A Contacting influencers B Re…" at bounding box center [355, 195] width 585 height 322
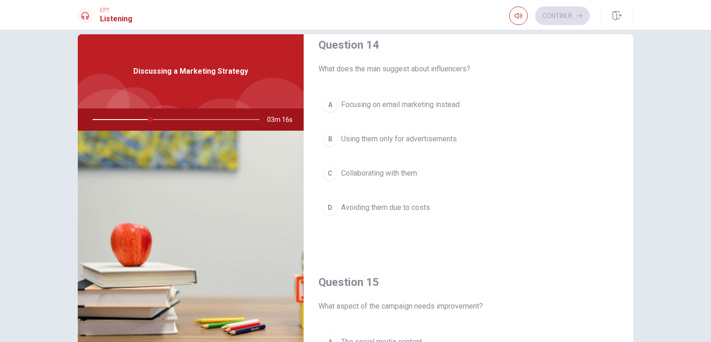
scroll to position [859, 0]
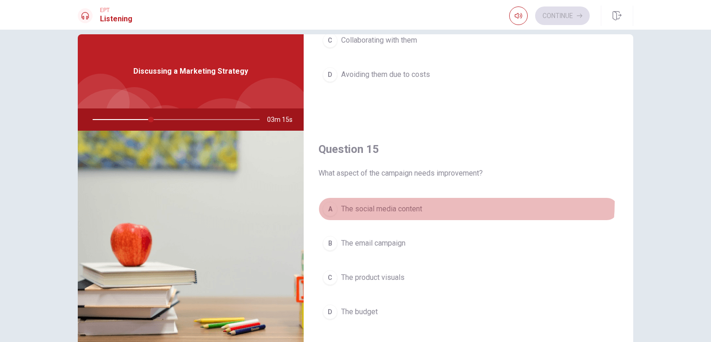
click at [393, 197] on button "A The social media content" at bounding box center [468, 208] width 300 height 23
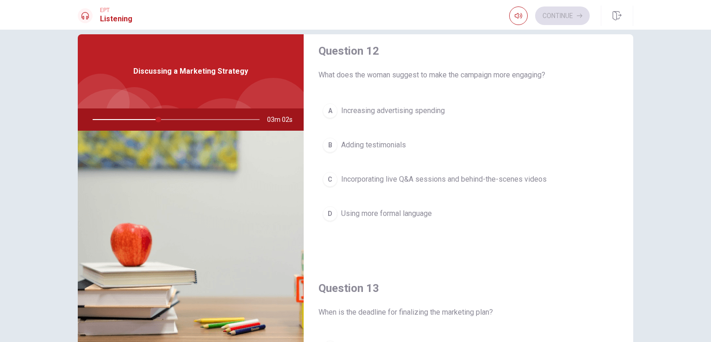
scroll to position [243, 0]
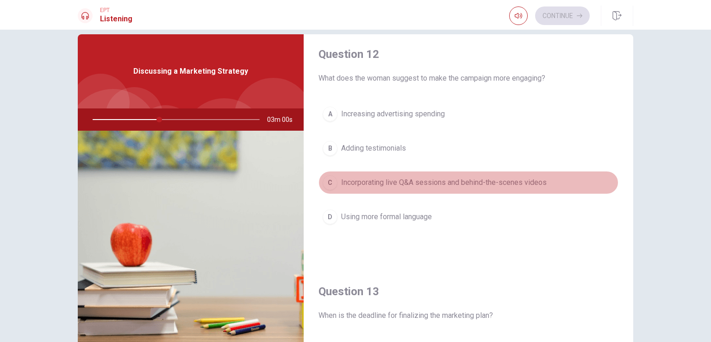
click at [522, 182] on span "Incorporating live Q&A sessions and behind-the-scenes videos" at bounding box center [444, 182] width 206 height 11
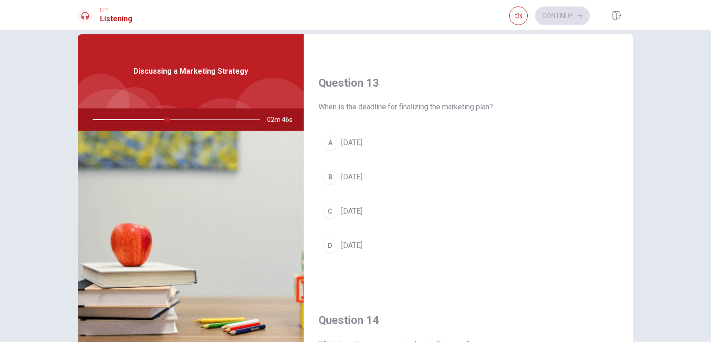
scroll to position [449, 0]
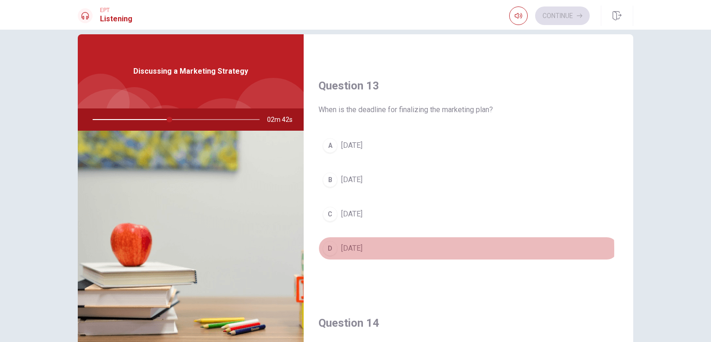
click at [362, 247] on span "[DATE]" at bounding box center [351, 248] width 21 height 11
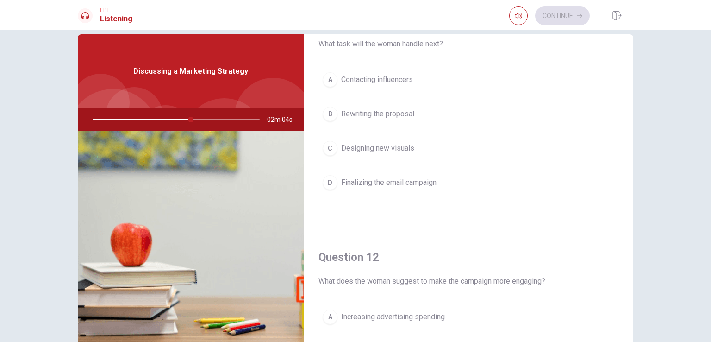
scroll to position [5, 0]
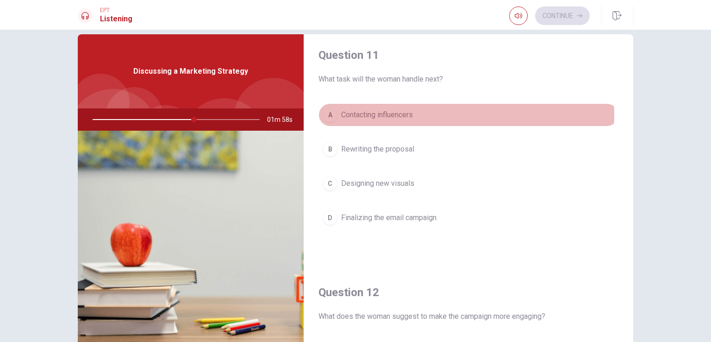
click at [400, 114] on span "Contacting influencers" at bounding box center [377, 114] width 72 height 11
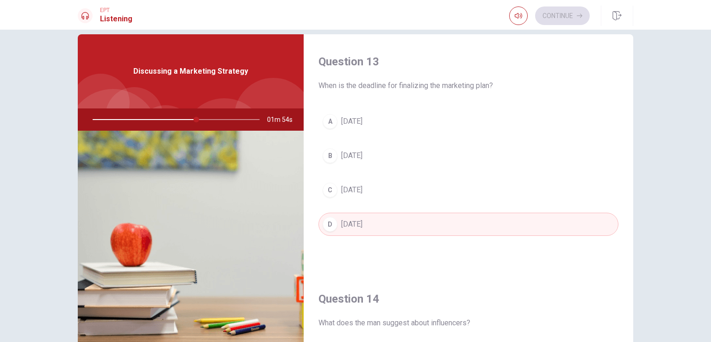
scroll to position [480, 0]
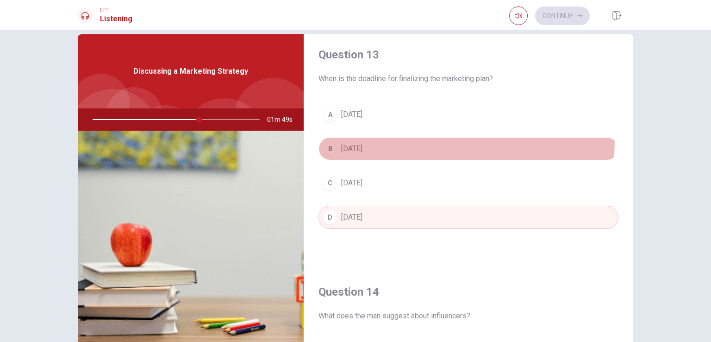
click at [357, 137] on button "B [DATE]" at bounding box center [468, 148] width 300 height 23
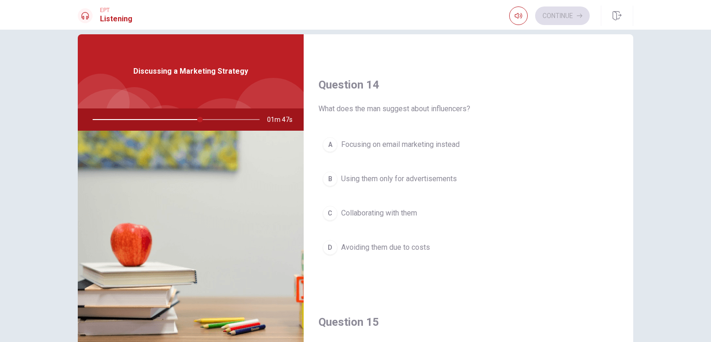
scroll to position [688, 0]
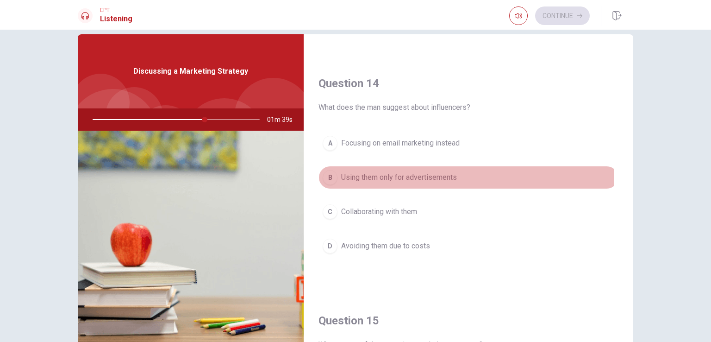
click at [412, 173] on span "Using them only for advertisements" at bounding box center [399, 177] width 116 height 11
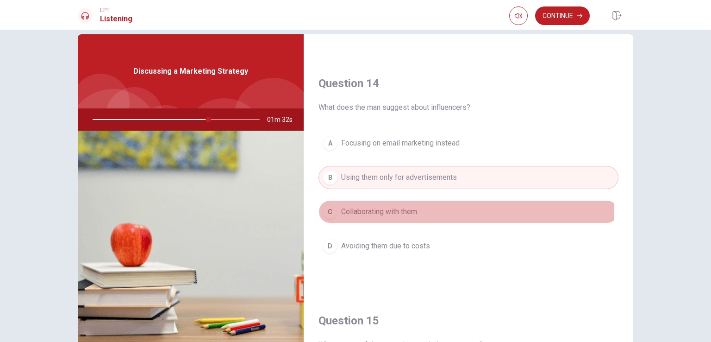
click at [405, 206] on span "Collaborating with them" at bounding box center [379, 211] width 76 height 11
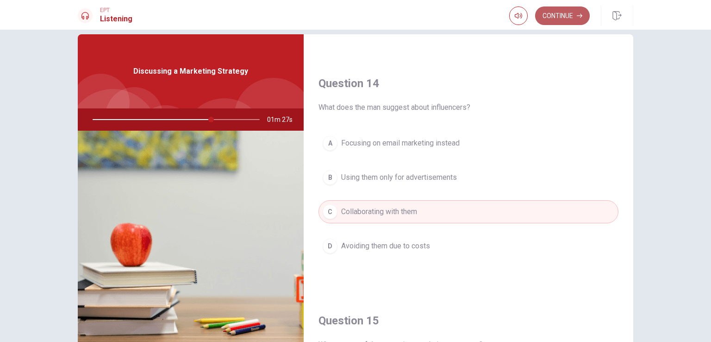
click at [567, 15] on button "Continue" at bounding box center [562, 15] width 55 height 19
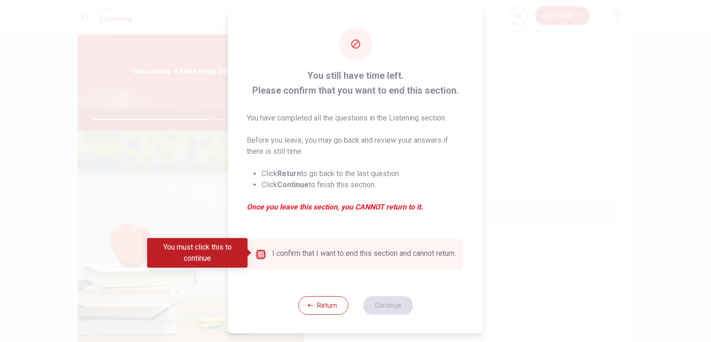
click at [259, 249] on input "You must click this to continue" at bounding box center [261, 254] width 11 height 11
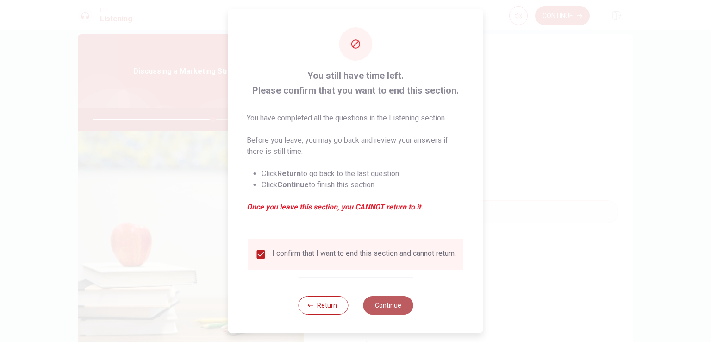
click at [385, 312] on button "Continue" at bounding box center [388, 305] width 50 height 19
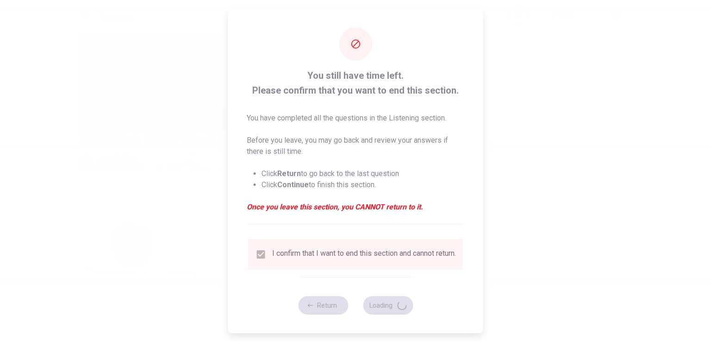
type input "73"
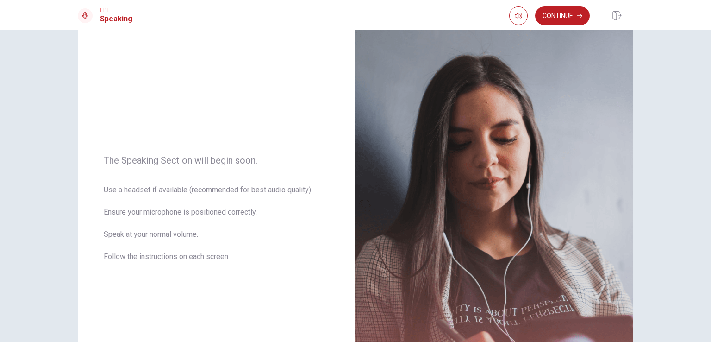
scroll to position [24, 0]
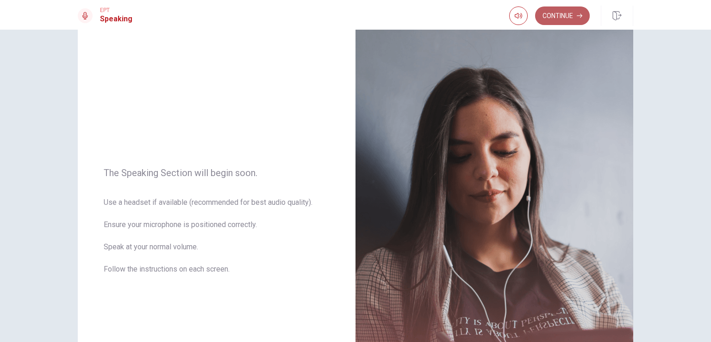
click at [544, 15] on button "Continue" at bounding box center [562, 15] width 55 height 19
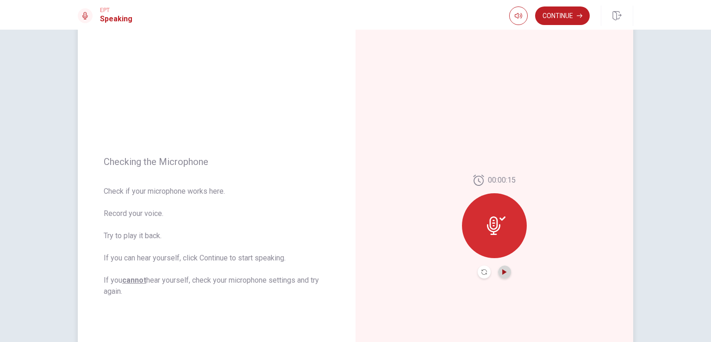
click at [502, 272] on icon "Play Audio" at bounding box center [504, 272] width 4 height 6
click at [553, 19] on button "Continue" at bounding box center [562, 15] width 55 height 19
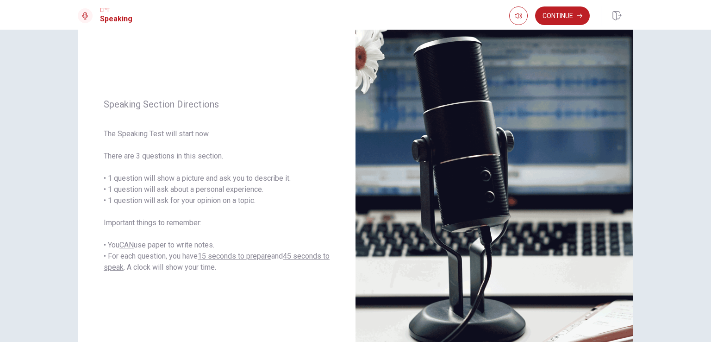
scroll to position [87, 0]
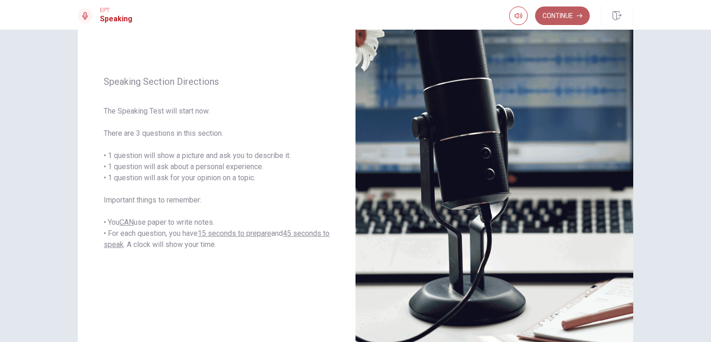
click at [566, 13] on button "Continue" at bounding box center [562, 15] width 55 height 19
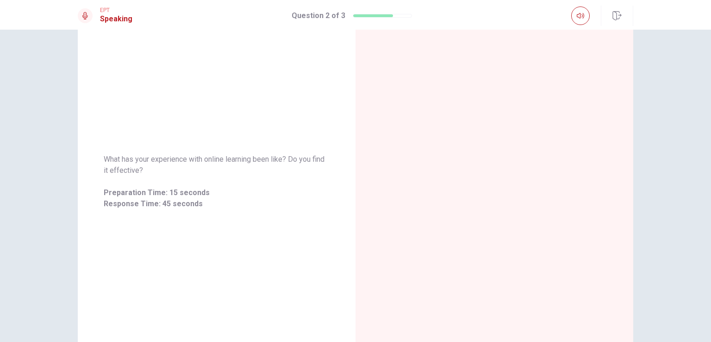
scroll to position [0, 0]
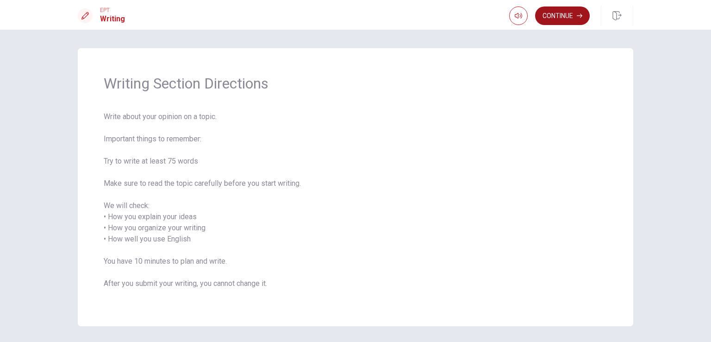
click at [555, 16] on button "Continue" at bounding box center [562, 15] width 55 height 19
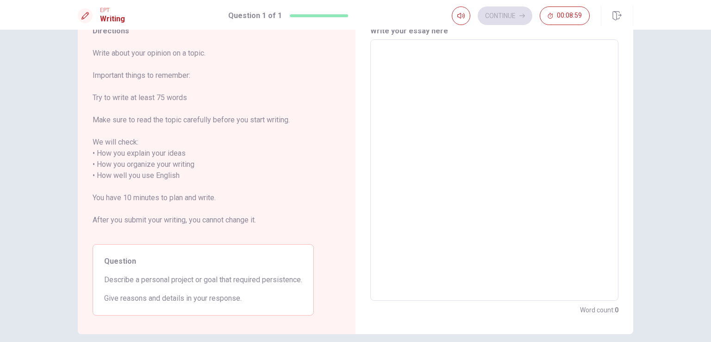
scroll to position [7, 0]
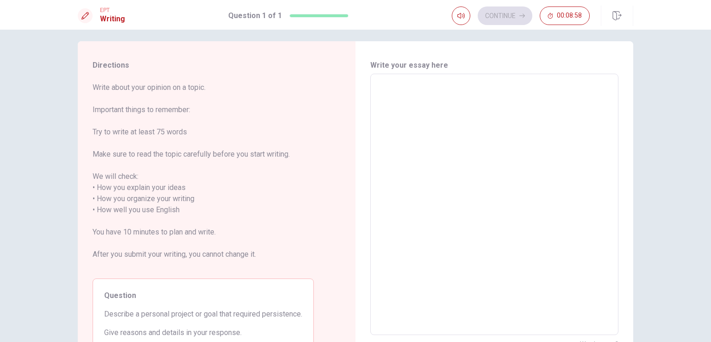
click at [441, 99] on textarea at bounding box center [494, 204] width 235 height 246
type textarea "I"
type textarea "x"
type textarea "I'"
type textarea "x"
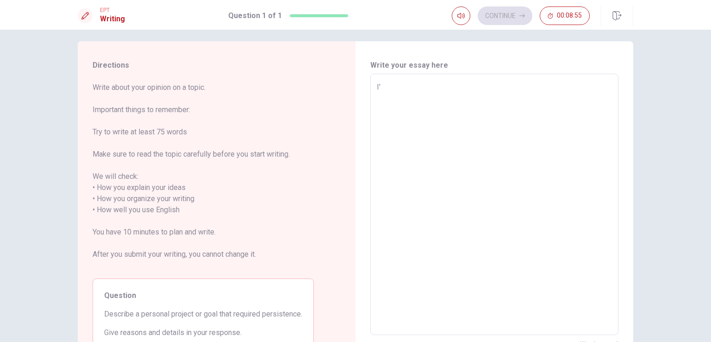
type textarea "I'm"
type textarea "x"
type textarea "I'm"
type textarea "x"
type textarea "I'm o"
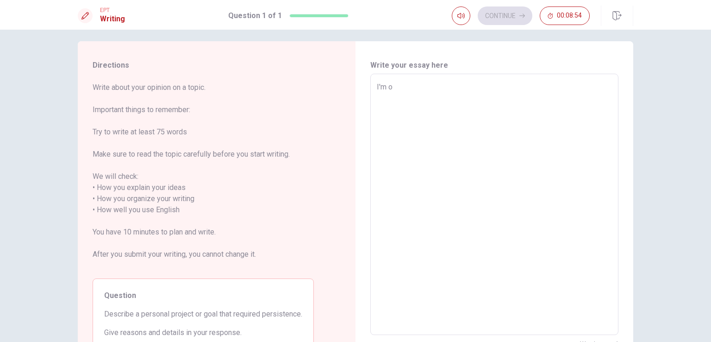
type textarea "x"
type textarea "I'm on"
type textarea "x"
type textarea "I'm on"
type textarea "x"
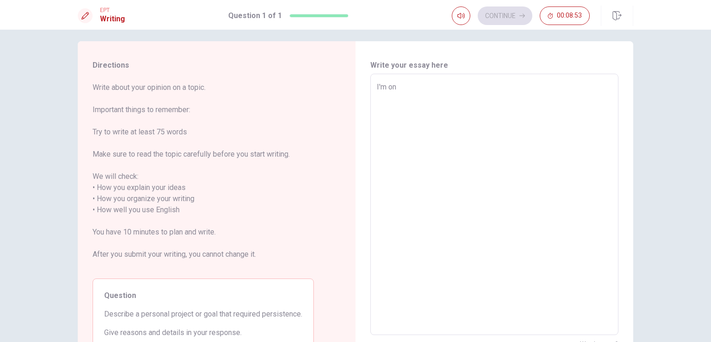
type textarea "I'm on a"
type textarea "x"
type textarea "I'm on a"
type textarea "x"
type textarea "I'm on a p"
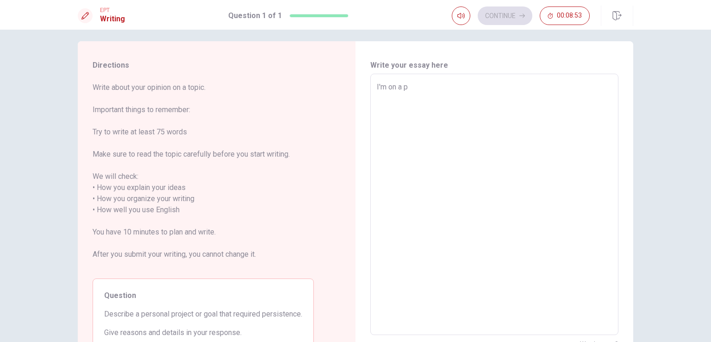
type textarea "x"
type textarea "I'm on a pe"
type textarea "x"
type textarea "I'm on a per"
type textarea "x"
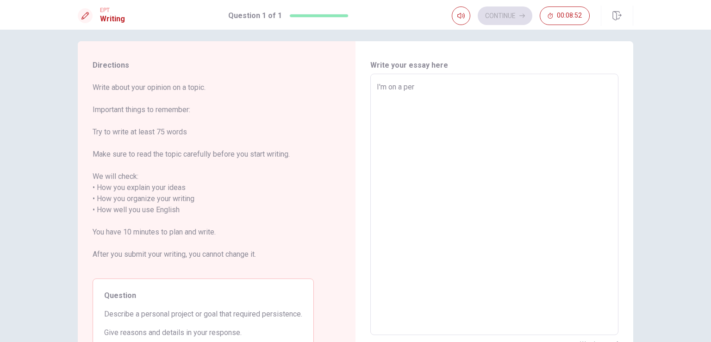
type textarea "I'm on a pers"
type textarea "x"
type textarea "I'm on a perso"
type textarea "x"
type textarea "I'm on a person"
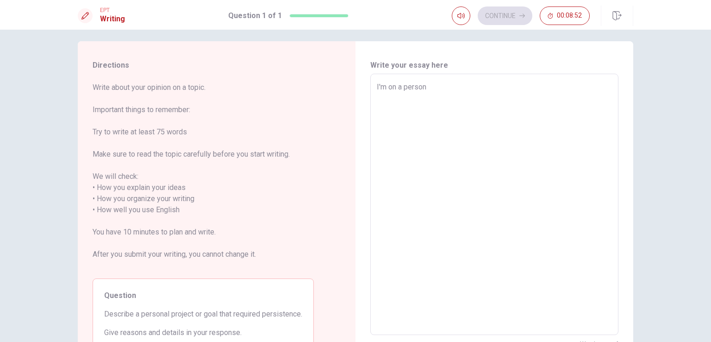
type textarea "x"
type textarea "I'm on a persona"
type textarea "x"
type textarea "I'm on a personal"
type textarea "x"
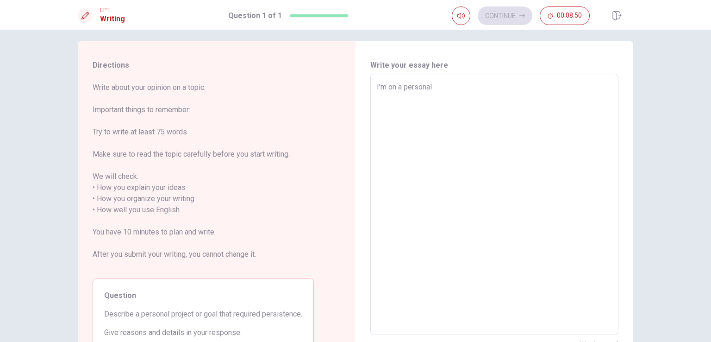
type textarea "I'm on a personal"
type textarea "x"
type textarea "I'm on a personal j"
type textarea "x"
type textarea "I'm on a personal jo"
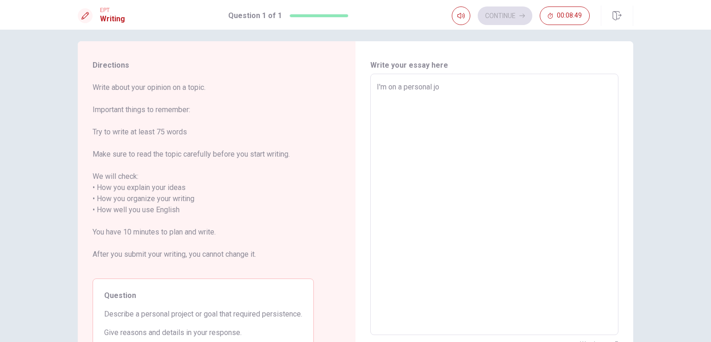
type textarea "x"
type textarea "I'm on a personal jor"
type textarea "x"
type textarea "I'm on a personal jorn"
type textarea "x"
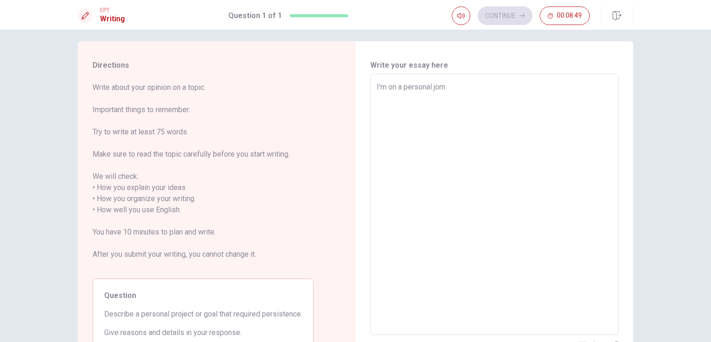
type textarea "I'm on a personal jorne"
type textarea "x"
type textarea "I'm on a personal [PERSON_NAME]"
type textarea "x"
type textarea "I'm on a personal [PERSON_NAME]"
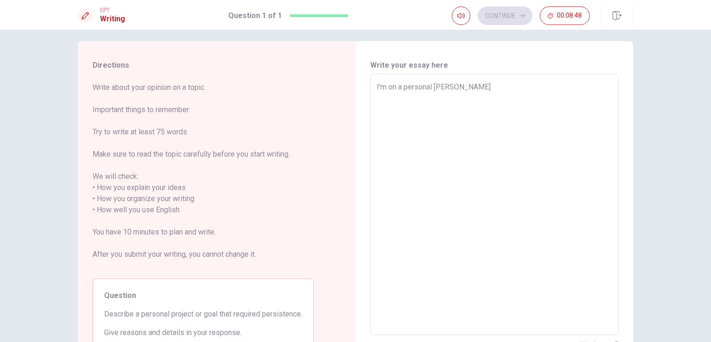
type textarea "x"
type textarea "I'm on a personal [PERSON_NAME]"
type textarea "x"
type textarea "I'm on a personal jorney to"
type textarea "x"
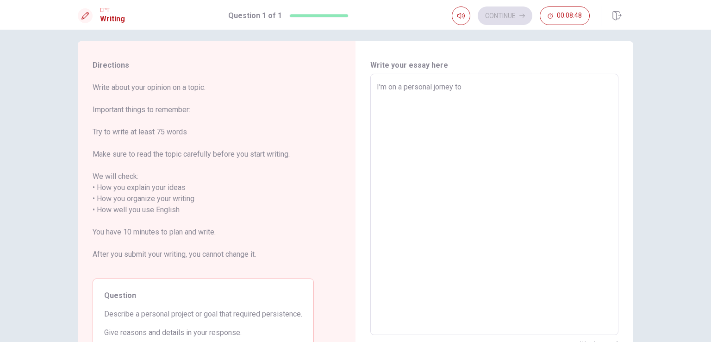
type textarea "I'm on a personal jorney to"
type textarea "x"
type textarea "I'm on a personal [PERSON_NAME] to l"
type textarea "x"
type textarea "I'm on a personal [PERSON_NAME] to lo"
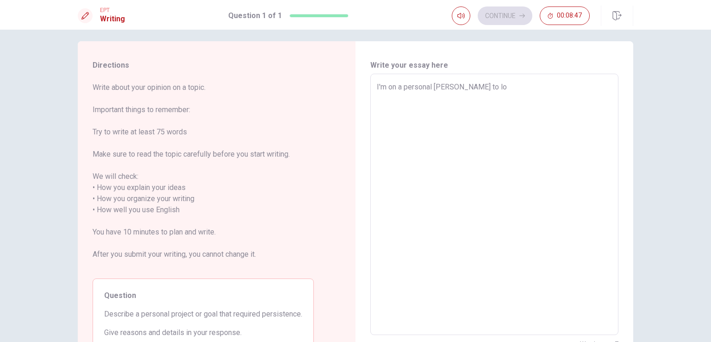
type textarea "x"
type textarea "I'm on a personal jorney to los"
type textarea "x"
type textarea "I'm on a personal jorney to lose"
type textarea "x"
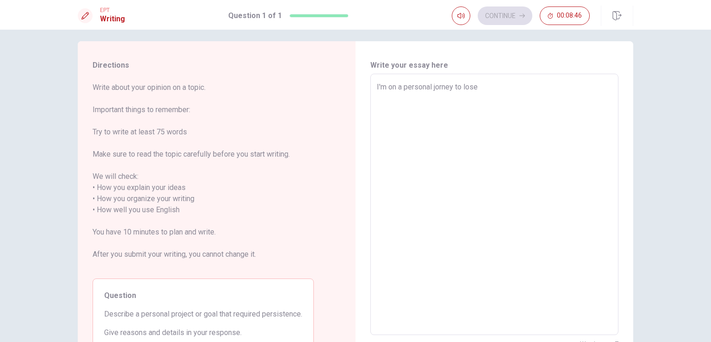
type textarea "I'm on a personal jorney to lose"
type textarea "x"
type textarea "I'm on a personal [PERSON_NAME] to lose w"
type textarea "x"
type textarea "I'm on a personal [PERSON_NAME] to lose wi"
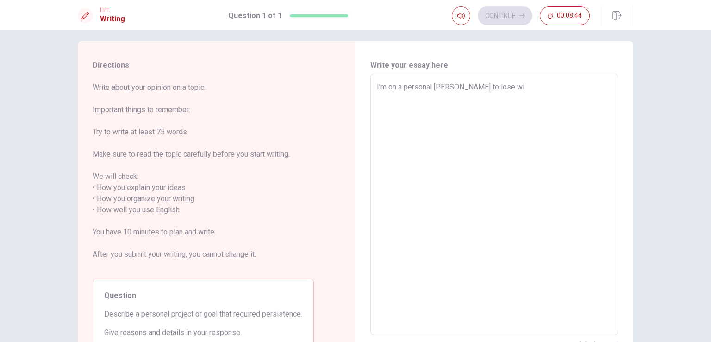
type textarea "x"
type textarea "I'm on a personal [PERSON_NAME] to lose w"
type textarea "x"
type textarea "I'm on a personal [PERSON_NAME] to lose we"
type textarea "x"
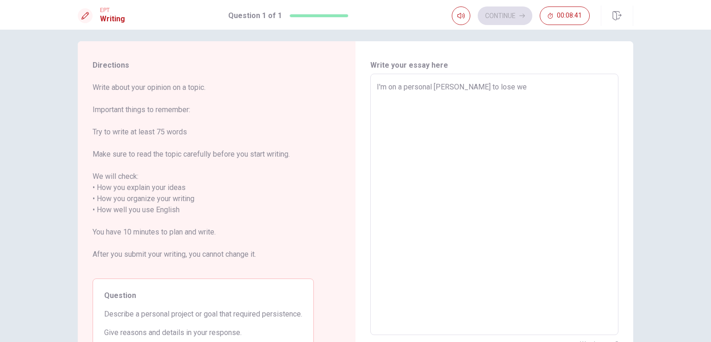
type textarea "I'm on a personal [PERSON_NAME] to lose [PERSON_NAME]"
type textarea "x"
type textarea "I'm on a personal [PERSON_NAME] to lose weig"
type textarea "x"
type textarea "I'm on a personal [PERSON_NAME] to lose weigh"
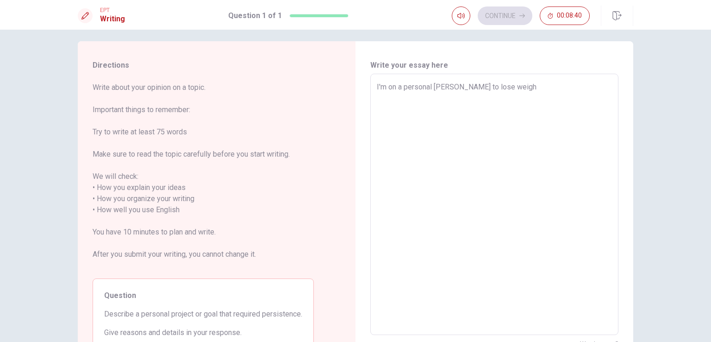
type textarea "x"
type textarea "I'm on a personal jorney to lose weight"
type textarea "x"
type textarea "I'm on a personal jorney to lose weight,"
type textarea "x"
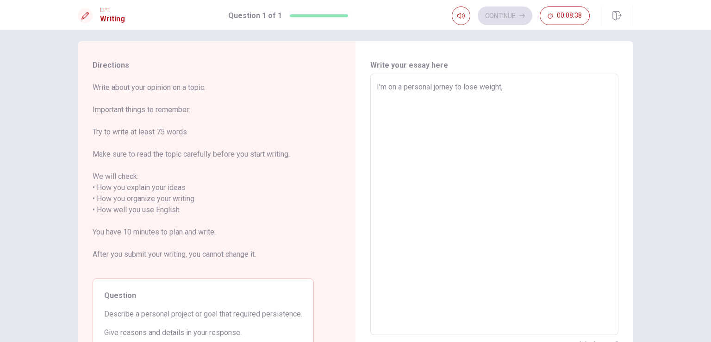
type textarea "I'm on a personal jorney to lose weight,"
type textarea "x"
type textarea "I'm on a personal jorney to lose weight, I"
type textarea "x"
type textarea "I'm on a personal jorney to lose weight, I"
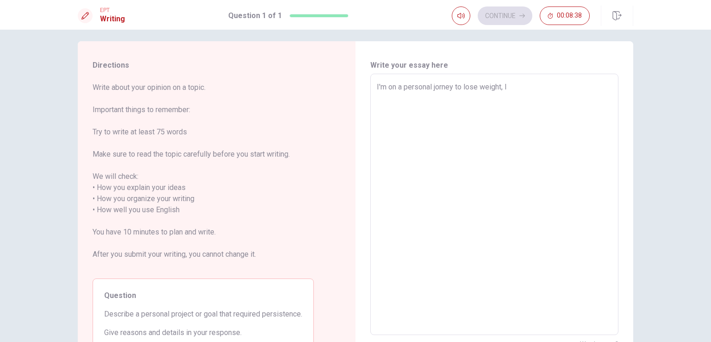
type textarea "x"
type textarea "I'm on a personal jorney to lose weight, I h"
type textarea "x"
type textarea "I'm on a personal [PERSON_NAME] to lose weight, I ha"
type textarea "x"
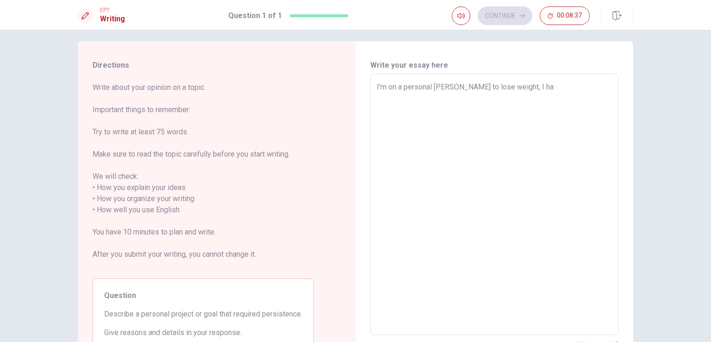
type textarea "I'm on a personal [PERSON_NAME] to lose weight, I hav"
type textarea "x"
type textarea "I'm on a personal jorney to lose weight, I have"
type textarea "x"
type textarea "I'm on a personal jorney to lose weight, I have"
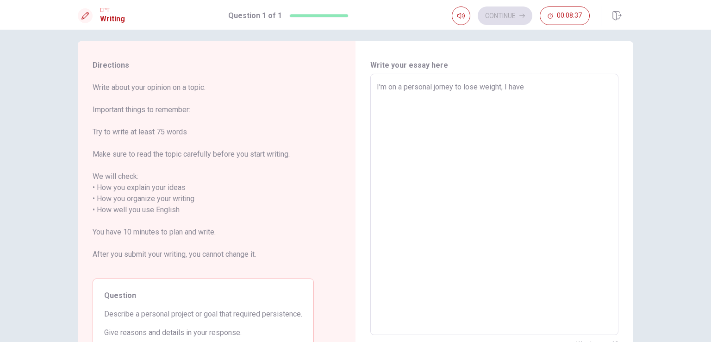
type textarea "x"
type textarea "I'm on a personal jorney to lose weight, I have t"
type textarea "x"
type textarea "I'm on a personal jorney to lose weight, I have tr"
type textarea "x"
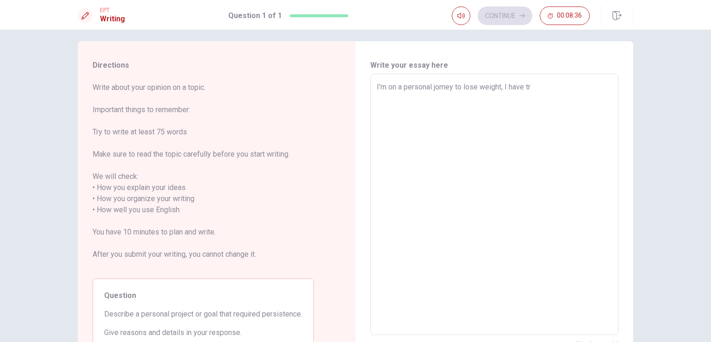
type textarea "I'm on a personal jorney to lose weight, I have tri"
type textarea "x"
type textarea "I'm on a personal jorney to lose weight, I have trie"
type textarea "x"
type textarea "I'm on a personal jorney to lose weight, I have tried"
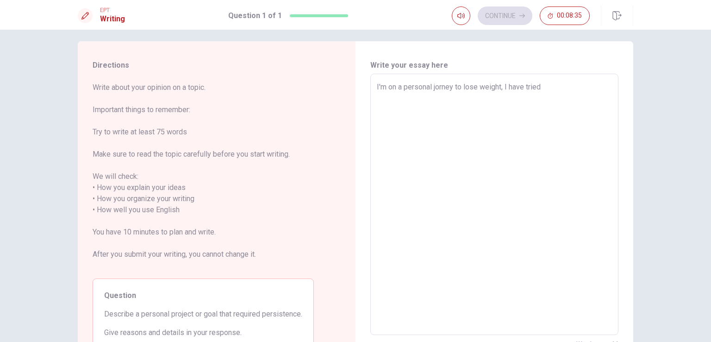
type textarea "x"
type textarea "I'm on a personal jorney to lose weight, I have tried"
type textarea "x"
type textarea "I'm on a personal jorney to lose weight, I have tried m"
type textarea "x"
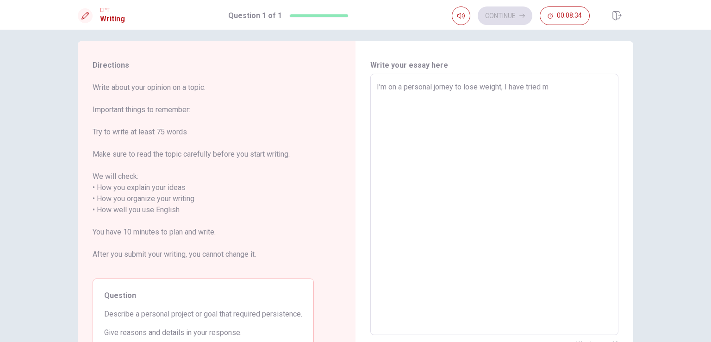
type textarea "I'm on a personal jorney to lose weight, I have tried ma"
type textarea "x"
type textarea "I'm on a personal [PERSON_NAME] to lose weight, I have tried man"
type textarea "x"
type textarea "I'm on a personal jorney to lose weight, I have tried many"
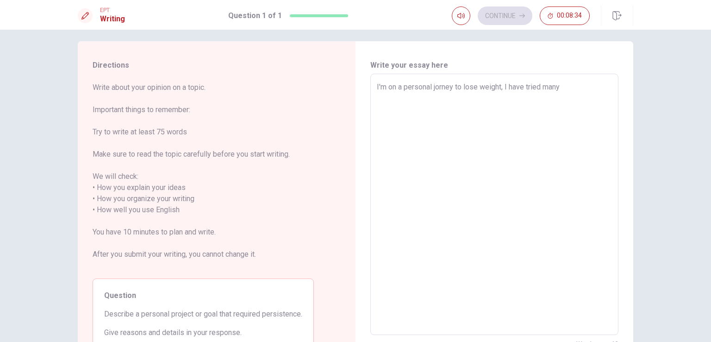
type textarea "x"
type textarea "I'm on a personal jorney to lose weight, I have tried many"
type textarea "x"
type textarea "I'm on a personal jorney to lose weight, I have tried many t"
type textarea "x"
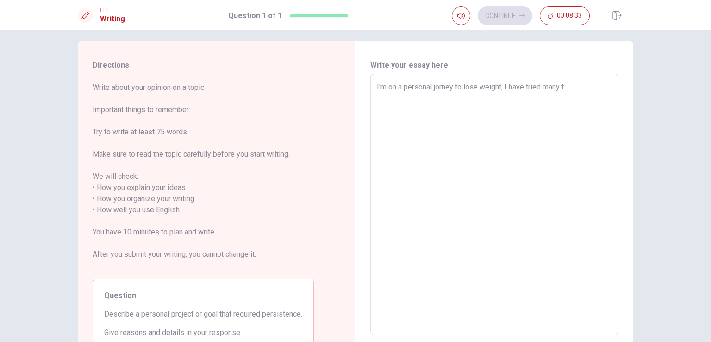
type textarea "I'm on a personal jorney to lose weight, I have tried many ti"
type textarea "x"
type textarea "I'm on a personal jorney to lose weight, I have tried many [PERSON_NAME]"
type textarea "x"
type textarea "I'm on a personal jorney to lose weight, I have tried many time"
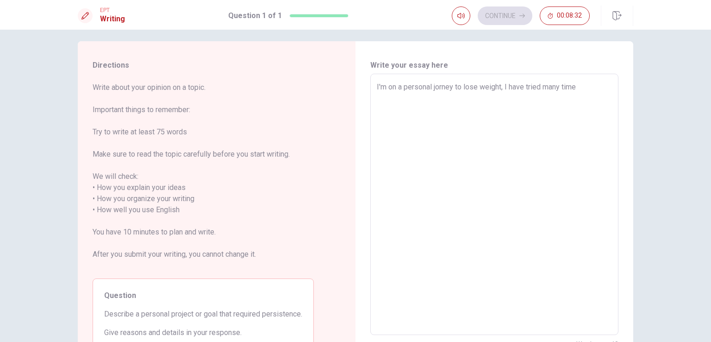
type textarea "x"
type textarea "I'm on a personal jorney to lose weight, I have tried many times"
type textarea "x"
type textarea "I'm on a personal jorney to lose weight, I have tried many times"
type textarea "x"
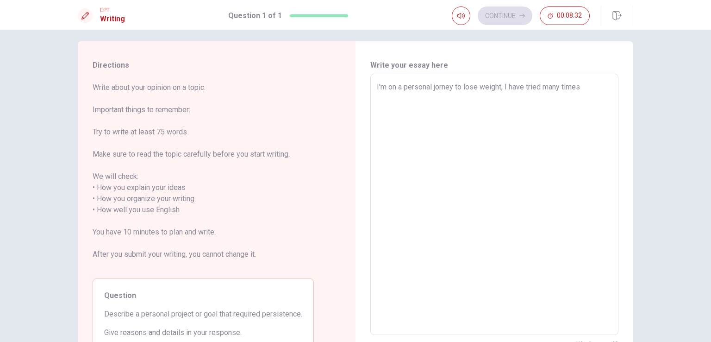
type textarea "I'm on a personal jorney to lose weight, I have tried many times b"
type textarea "x"
type textarea "I'm on a personal jorney to lose weight, I have tried many times be"
type textarea "x"
type textarea "I'm on a personal jorney to lose weight, I have tried many times bef"
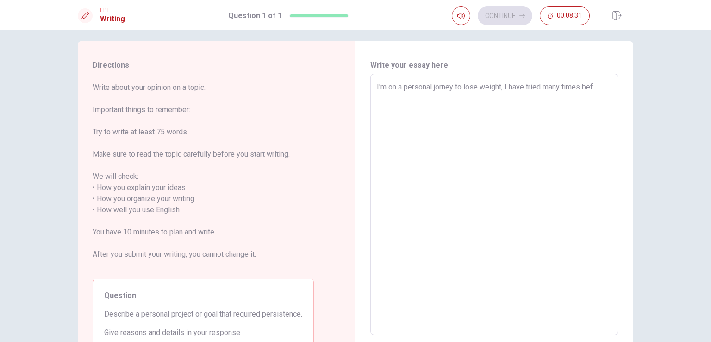
type textarea "x"
type textarea "I'm on a personal jorney to lose weight, I have tried many times befo"
type textarea "x"
type textarea "I'm on a personal jorney to lose weight, I have tried many times befor"
type textarea "x"
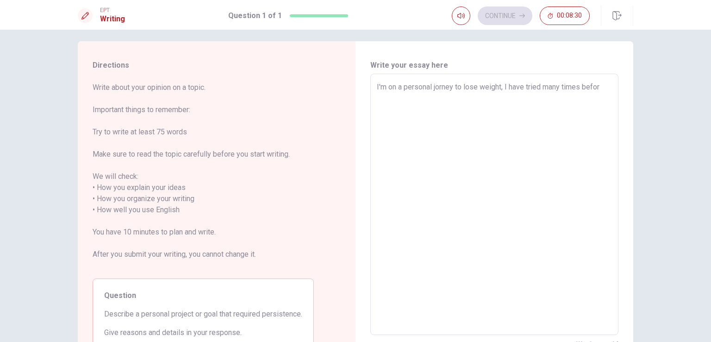
type textarea "I'm on a personal jorney to lose weight, I have tried many times before"
type textarea "x"
type textarea "I'm on a personal jorney to lose weight, I have tried many times before,"
type textarea "x"
type textarea "I'm on a personal jorney to lose weight, I have tried many times before,"
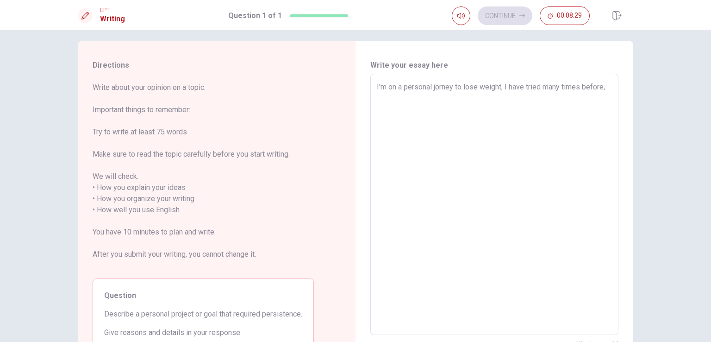
type textarea "x"
type textarea "I'm on a personal jorney to lose weight, I have tried many times before, b"
type textarea "x"
type textarea "I'm on a personal jorney to lose weight, I have tried many times before, bu"
type textarea "x"
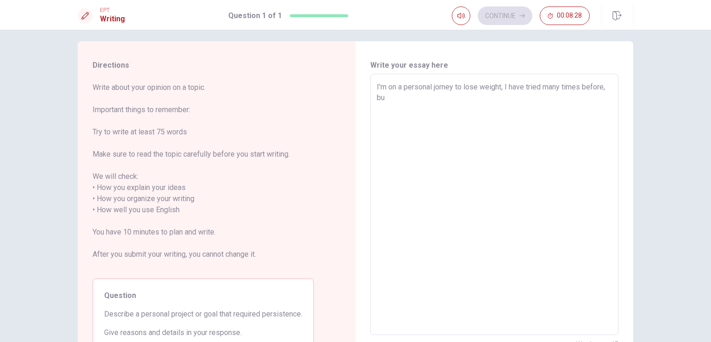
type textarea "I'm on a personal jorney to lose weight, I have tried many times before, but"
type textarea "x"
type textarea "I'm on a personal jorney to lose weight, I have tried many times before, but"
type textarea "x"
type textarea "I'm on a personal jorney to lose weight, I have tried many times before, but I"
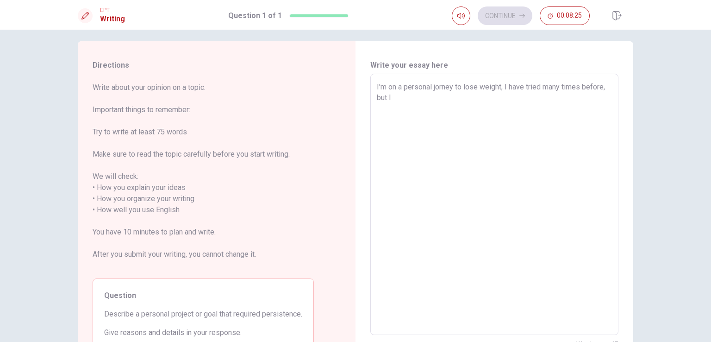
type textarea "x"
type textarea "I'm on a personal jorney to lose weight, I have tried many times before, but I"
type textarea "x"
type textarea "I'm on a personal jorney to lose weight, I have tried many times before, but I h"
type textarea "x"
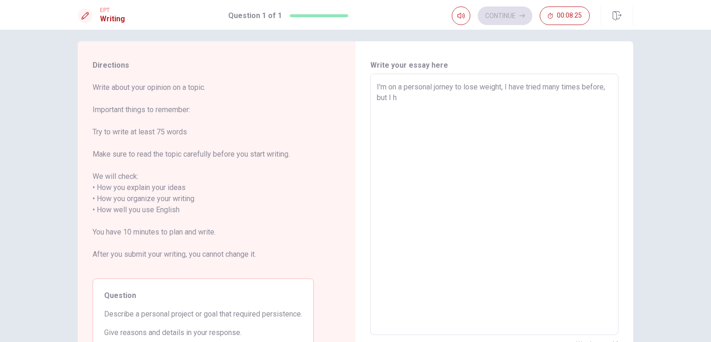
type textarea "I'm on a personal jorney to lose weight, I have tried many times before, but I …"
type textarea "x"
type textarea "I'm on a personal jorney to lose weight, I have tried many times before, but I …"
type textarea "x"
type textarea "I'm on a personal jorney to lose weight, I have tried many times before, but I …"
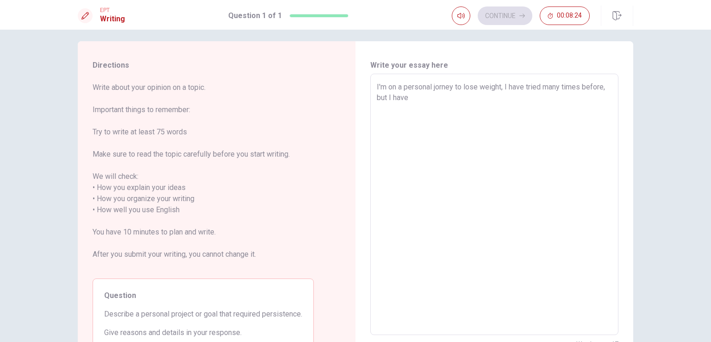
type textarea "x"
type textarea "I'm on a personal jorney to lose weight, I have tried many times before, but I …"
type textarea "x"
type textarea "I'm on a personal jorney to lose weight, I have tried many times before, but I …"
type textarea "x"
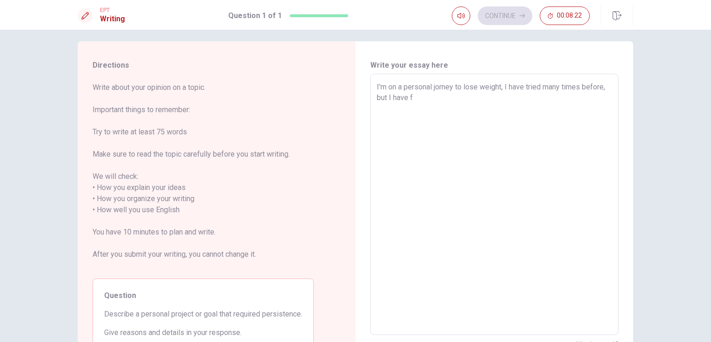
type textarea "I'm on a personal jorney to lose weight, I have tried many times before, but I …"
type textarea "x"
type textarea "I'm on a personal jorney to lose weight, I have tried many times before, but I …"
type textarea "x"
type textarea "I'm on a personal jorney to lose weight, I have tried many times before, but I …"
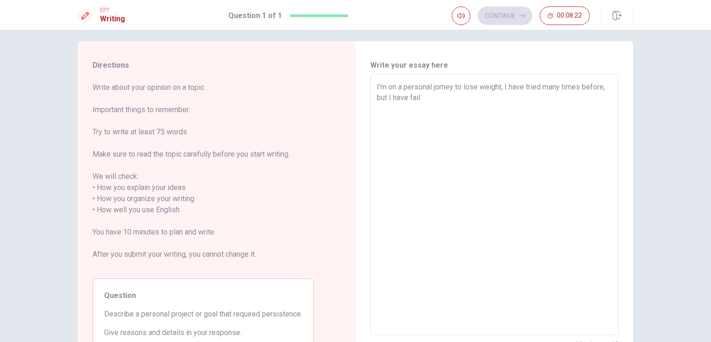
type textarea "x"
type textarea "I'm on a personal jorney to lose weight, I have tried many times before, but I …"
type textarea "x"
type textarea "I'm on a personal jorney to lose weight, I have tried many times before, but I …"
type textarea "x"
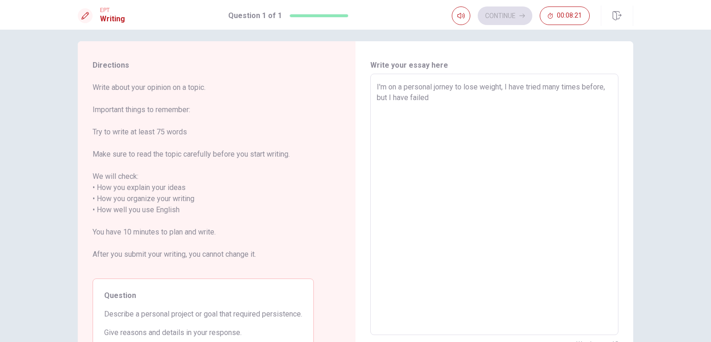
type textarea "I'm on a personal jorney to lose weight, I have tried many times before, but I …"
type textarea "x"
type textarea "I'm on a personal [PERSON_NAME] to lose weight, I have tried many times before,…"
type textarea "x"
type textarea "I'm on a personal jorney to lose weight, I have tried many times before, but I …"
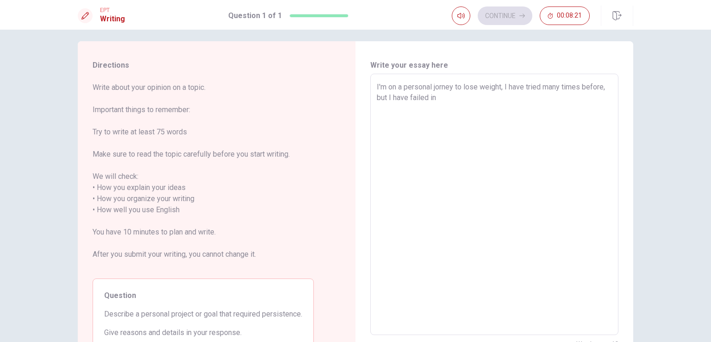
type textarea "x"
type textarea "I'm on a personal jorney to lose weight, I have tried many times before, but I …"
type textarea "x"
type textarea "I'm on a personal [PERSON_NAME] to lose weight, I have tried many times before,…"
type textarea "x"
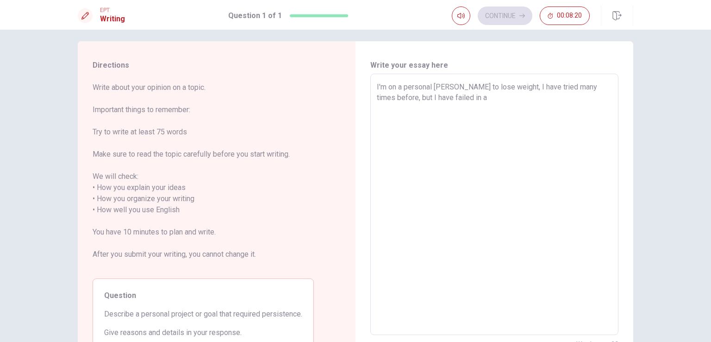
type textarea "I'm on a personal jorney to lose weight, I have tried many times before, but I …"
type textarea "x"
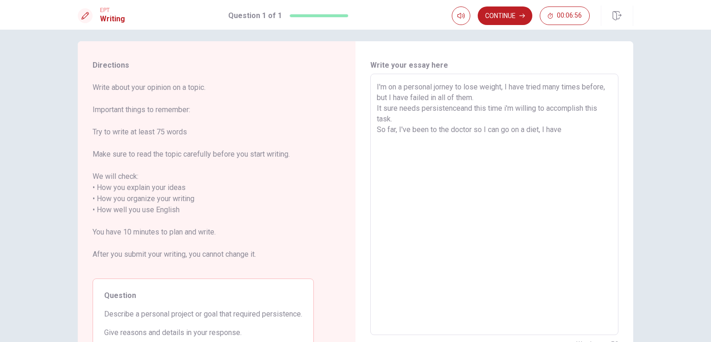
click at [504, 105] on textarea "I'm on a personal jorney to lose weight, I have tried many times before, but I …" at bounding box center [494, 204] width 235 height 246
click at [568, 132] on textarea "I'm on a personal jorney to lose weight, I have tried many times before, but I …" at bounding box center [494, 204] width 235 height 246
click at [384, 85] on textarea "I'm on a personal jorney to lose weight, I have tried many times before, but I …" at bounding box center [494, 204] width 235 height 246
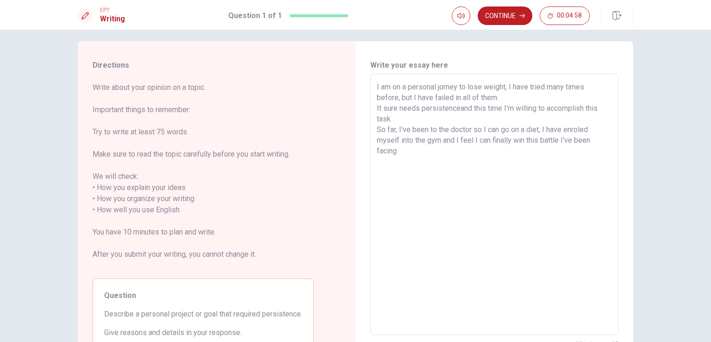
click at [456, 107] on textarea "I am on a personal jorney to lose weight, I have tried many times before, but I…" at bounding box center [494, 204] width 235 height 246
click at [510, 108] on textarea "I am on a personal jorney to lose weight, I have tried many times before, but I…" at bounding box center [494, 204] width 235 height 246
drag, startPoint x: 419, startPoint y: 143, endPoint x: 412, endPoint y: 143, distance: 6.5
click at [416, 144] on textarea "I am on a personal jorney to lose weight, I have tried many times before, but I…" at bounding box center [494, 204] width 235 height 246
click at [408, 132] on textarea "I am on a personal jorney to lose weight, I have tried many times before, but I…" at bounding box center [494, 204] width 235 height 246
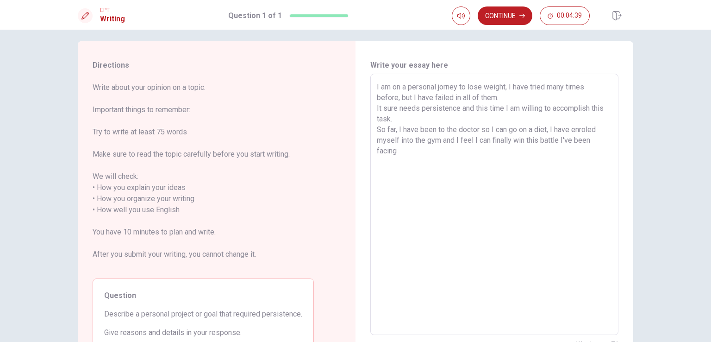
click at [411, 152] on textarea "I am on a personal jorney to lose weight, I have tried many times before, but I…" at bounding box center [494, 204] width 235 height 246
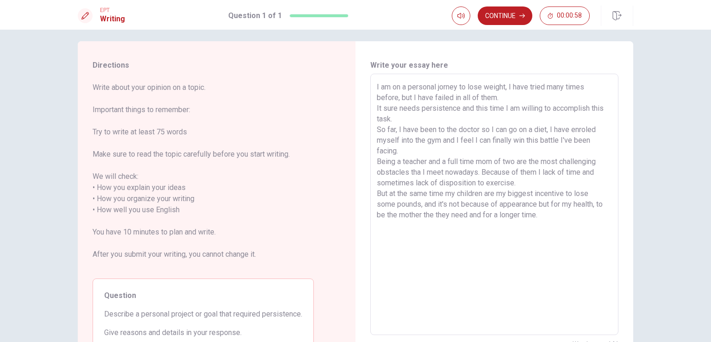
click at [533, 134] on textarea "I am on a personal jorney to lose weight, I have tried many times before, but I…" at bounding box center [494, 204] width 235 height 246
click at [598, 143] on textarea "I am on a personal jorney to lose weight, I have tried many times before, but I…" at bounding box center [494, 204] width 235 height 246
click at [418, 172] on textarea "I am on a personal jorney to lose weight, I have tried many times before, but I…" at bounding box center [494, 204] width 235 height 246
click at [507, 19] on button "Continue" at bounding box center [505, 15] width 55 height 19
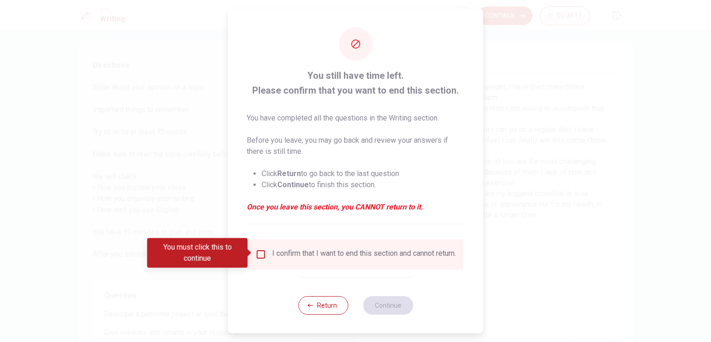
click at [261, 250] on input "You must click this to continue" at bounding box center [261, 254] width 11 height 11
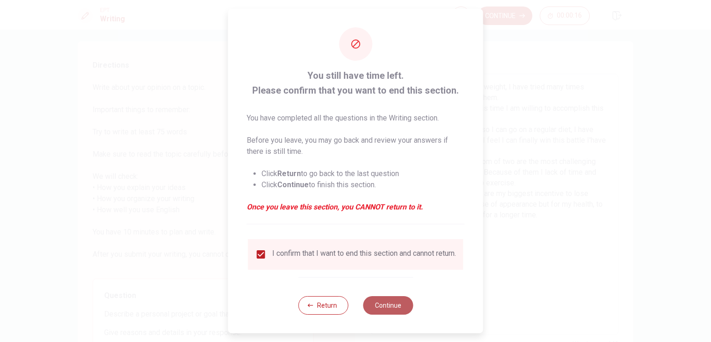
click at [377, 308] on button "Continue" at bounding box center [388, 305] width 50 height 19
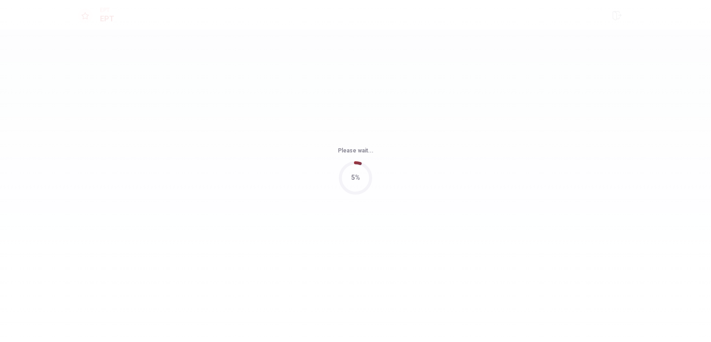
scroll to position [0, 0]
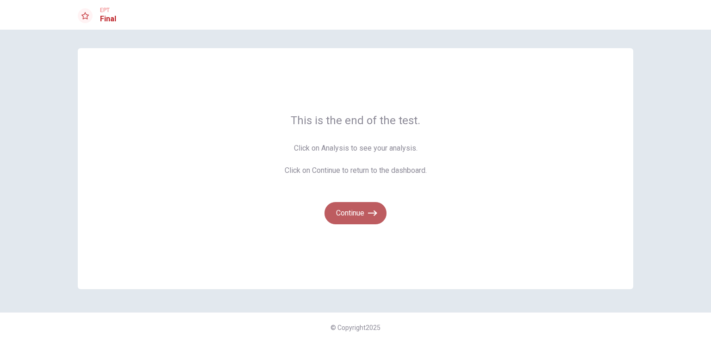
click at [362, 204] on button "Continue" at bounding box center [355, 213] width 62 height 22
